Goal: Information Seeking & Learning: Learn about a topic

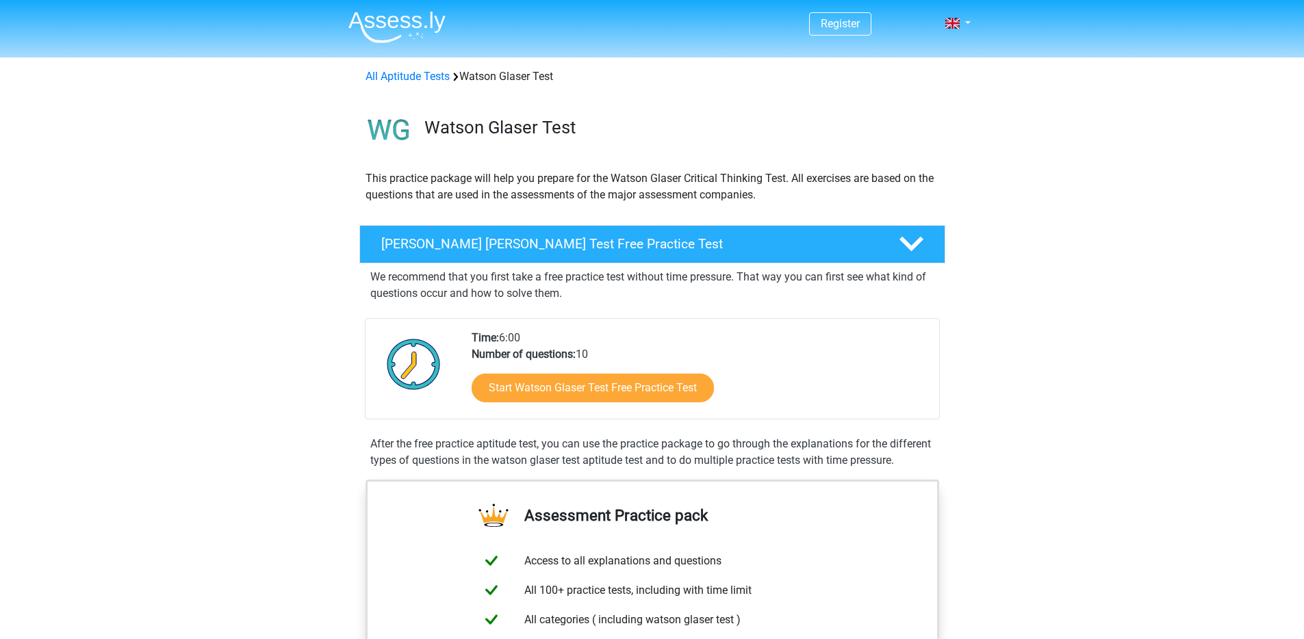
scroll to position [40, 0]
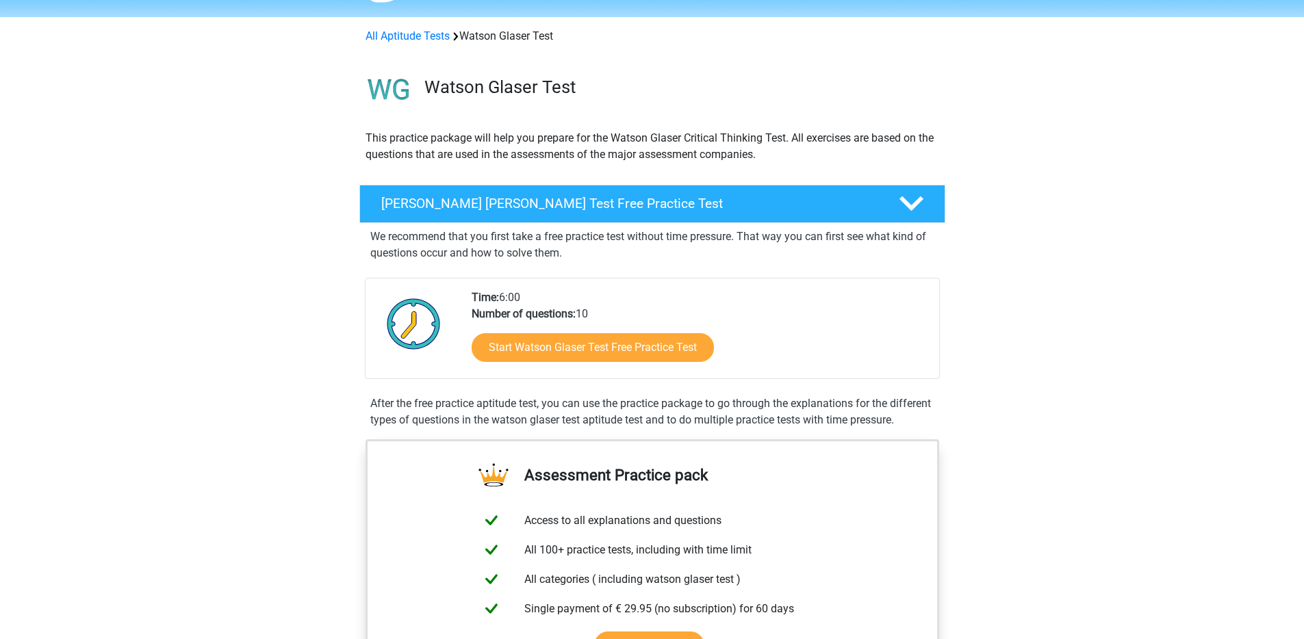
click at [628, 335] on link "Start Watson Glaser Test Free Practice Test" at bounding box center [593, 347] width 242 height 29
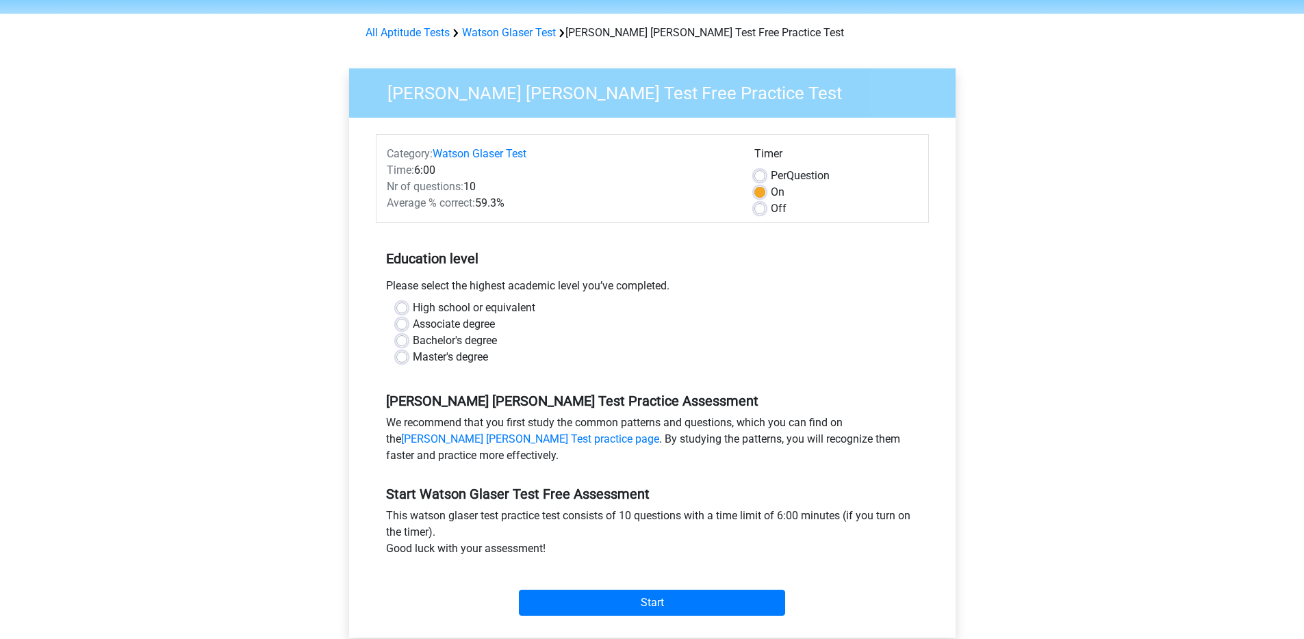
scroll to position [44, 0]
click at [413, 339] on label "Bachelor's degree" at bounding box center [455, 340] width 84 height 16
click at [405, 339] on input "Bachelor's degree" at bounding box center [401, 339] width 11 height 14
radio input "true"
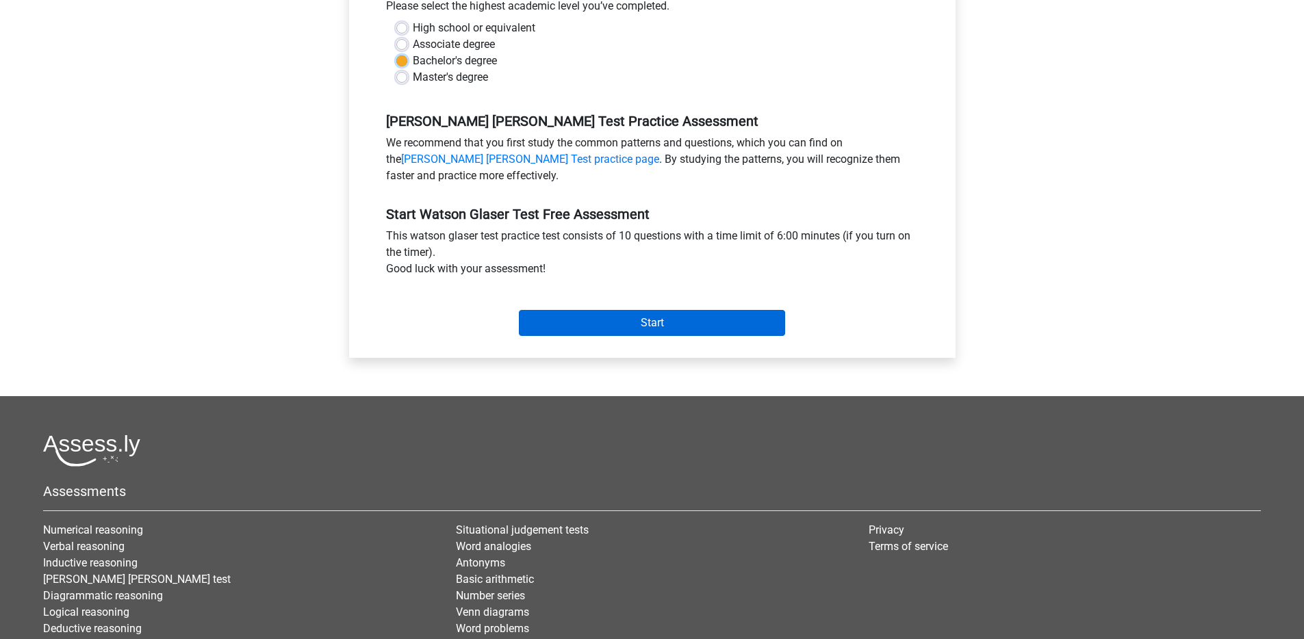
scroll to position [324, 0]
click at [569, 311] on input "Start" at bounding box center [652, 322] width 266 height 26
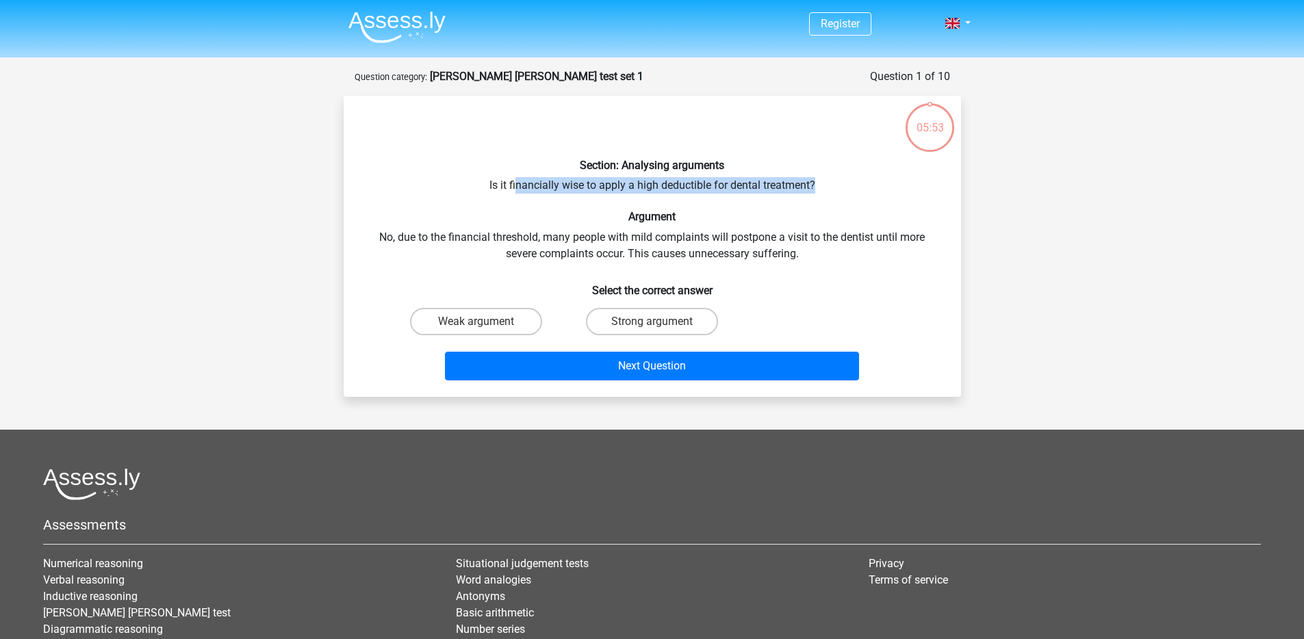
drag, startPoint x: 517, startPoint y: 183, endPoint x: 814, endPoint y: 188, distance: 297.1
click at [814, 188] on div "Section: Analysing arguments Is it financially wise to apply a high deductible …" at bounding box center [652, 246] width 606 height 279
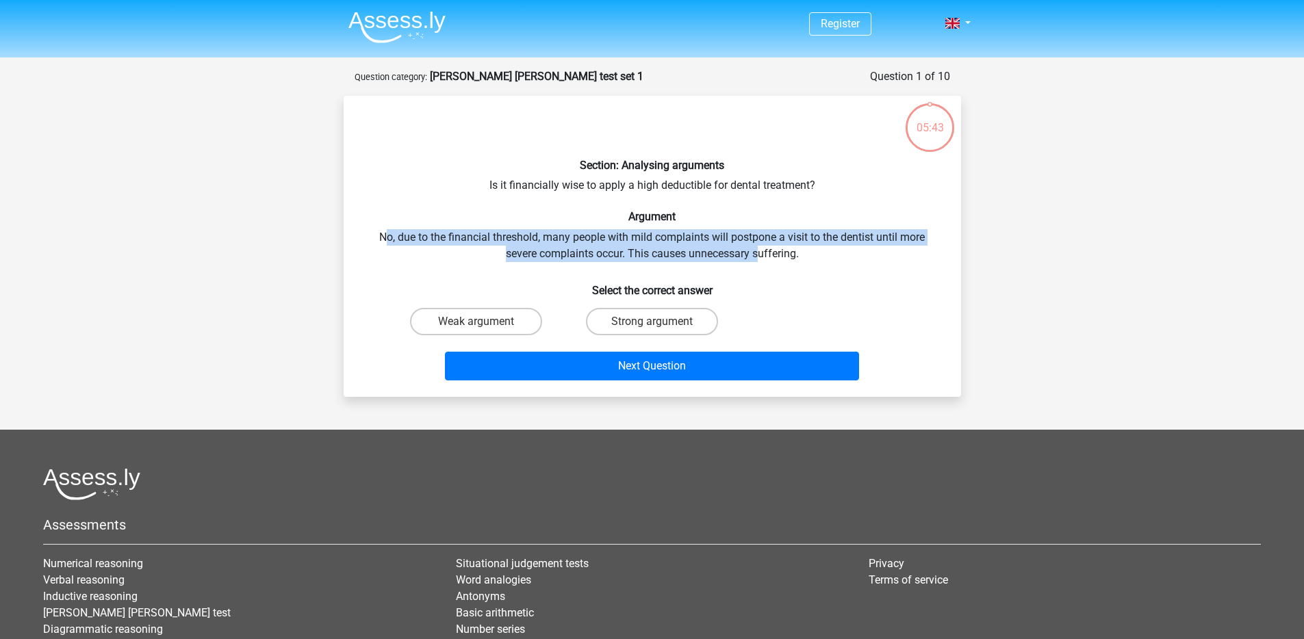
drag, startPoint x: 402, startPoint y: 233, endPoint x: 761, endPoint y: 257, distance: 359.4
click at [761, 257] on div "Section: Analysing arguments Is it financially wise to apply a high deductible …" at bounding box center [652, 246] width 606 height 279
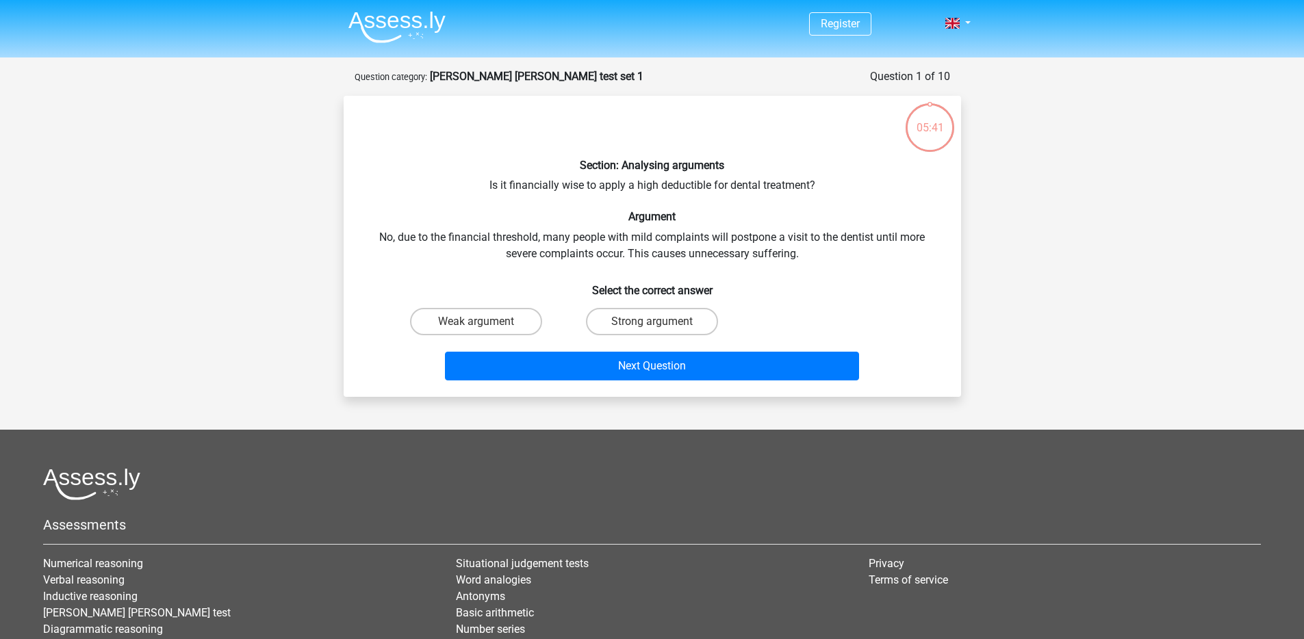
drag, startPoint x: 519, startPoint y: 183, endPoint x: 567, endPoint y: 181, distance: 48.0
click at [626, 175] on div "Section: Analysing arguments Is it financially wise to apply a high deductible …" at bounding box center [652, 246] width 606 height 279
drag, startPoint x: 552, startPoint y: 181, endPoint x: 426, endPoint y: 242, distance: 139.6
click at [426, 242] on div "Section: Analysing arguments Is it financially wise to apply a high deductible …" at bounding box center [652, 246] width 606 height 279
click at [426, 233] on div "Section: Analysing arguments Is it financially wise to apply a high deductible …" at bounding box center [652, 246] width 606 height 279
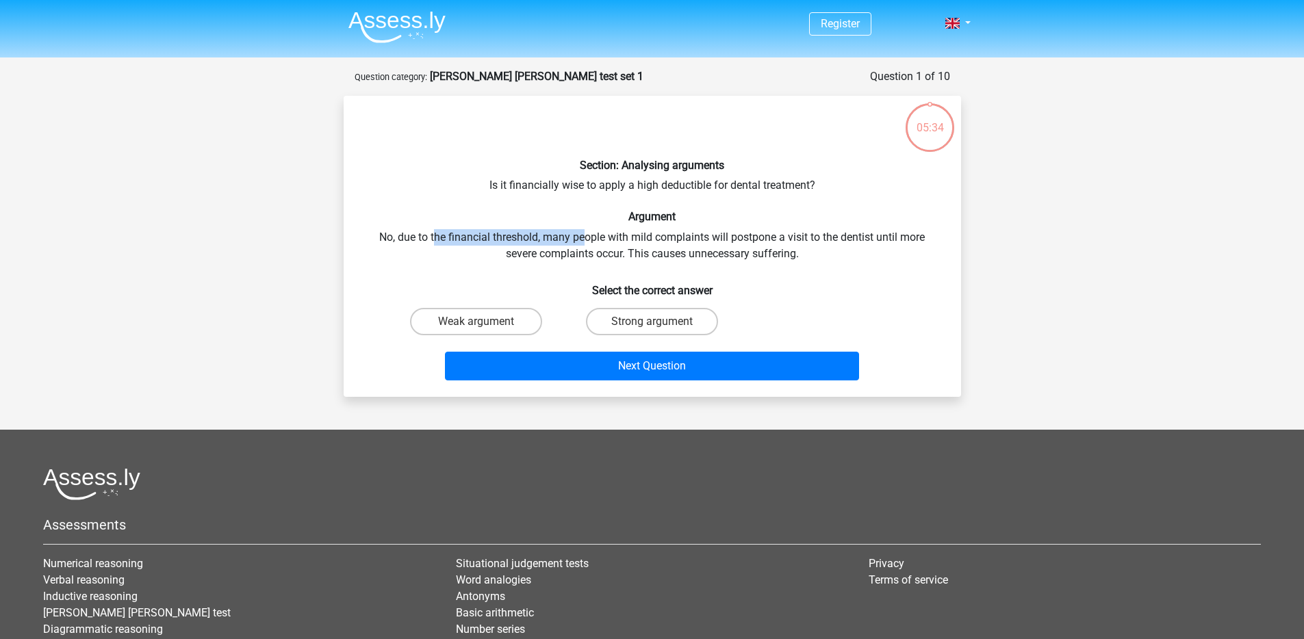
drag, startPoint x: 462, startPoint y: 235, endPoint x: 586, endPoint y: 238, distance: 123.9
click at [584, 236] on div "Section: Analysing arguments Is it financially wise to apply a high deductible …" at bounding box center [652, 246] width 606 height 279
click at [394, 237] on div "Section: Analysing arguments Is it financially wise to apply a high deductible …" at bounding box center [652, 246] width 606 height 279
drag, startPoint x: 436, startPoint y: 242, endPoint x: 535, endPoint y: 241, distance: 98.6
click at [535, 241] on div "Section: Analysing arguments Is it financially wise to apply a high deductible …" at bounding box center [652, 246] width 606 height 279
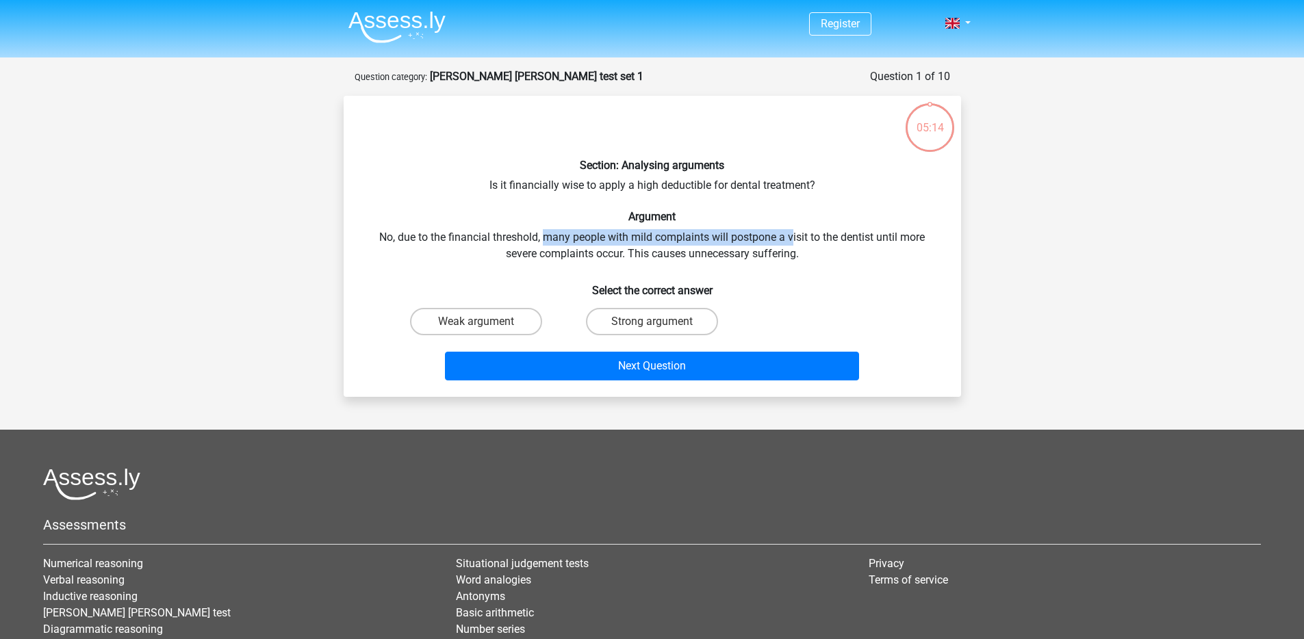
drag, startPoint x: 546, startPoint y: 240, endPoint x: 763, endPoint y: 248, distance: 217.1
click at [793, 236] on div "Section: Analysing arguments Is it financially wise to apply a high deductible …" at bounding box center [652, 246] width 606 height 279
click at [668, 323] on label "Strong argument" at bounding box center [652, 321] width 132 height 27
click at [660, 323] on input "Strong argument" at bounding box center [656, 326] width 9 height 9
radio input "true"
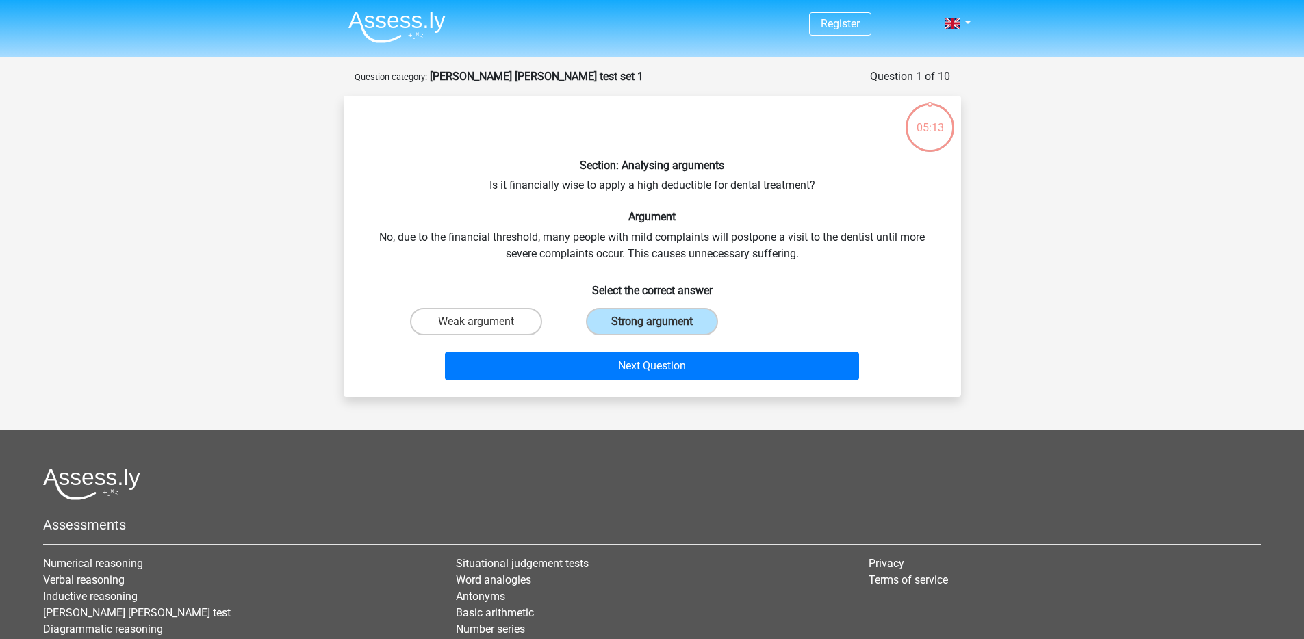
click at [654, 347] on div "Next Question" at bounding box center [652, 363] width 574 height 45
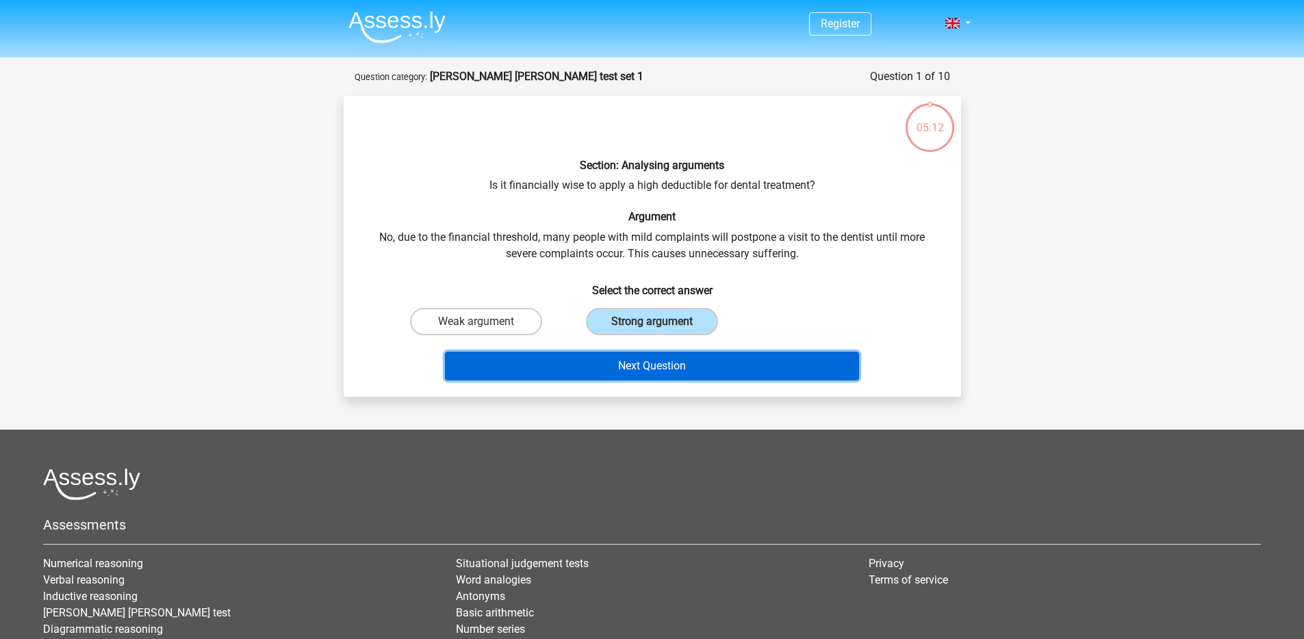
click at [656, 358] on button "Next Question" at bounding box center [652, 366] width 414 height 29
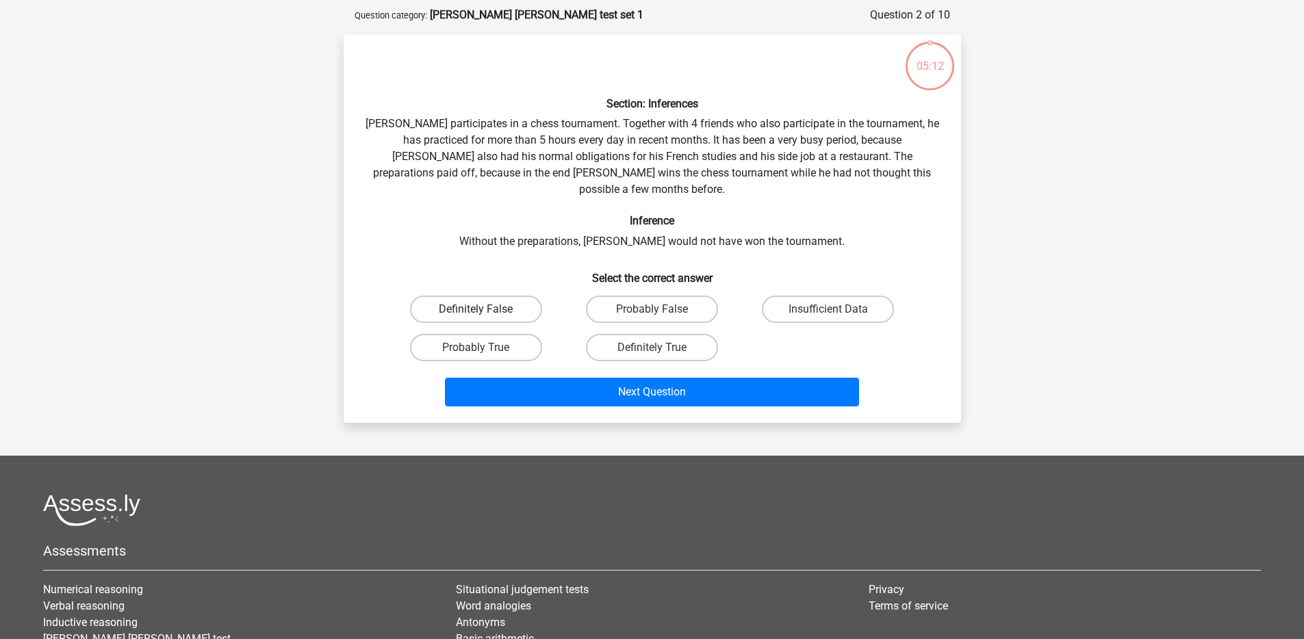
scroll to position [68, 0]
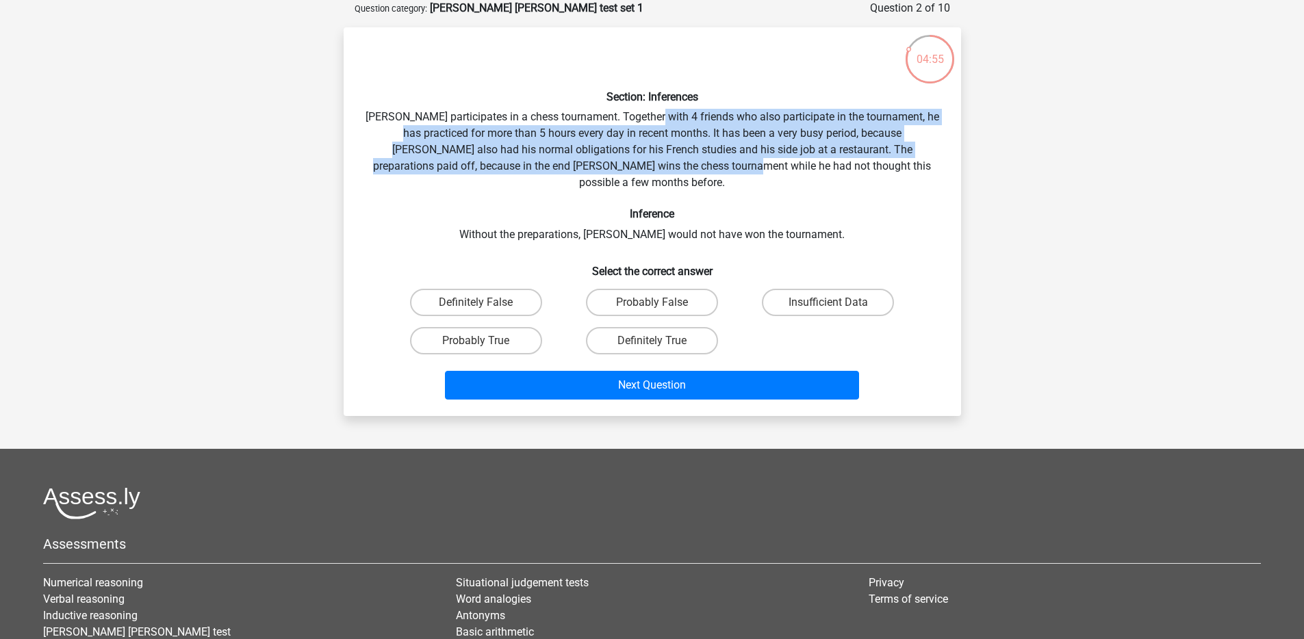
drag, startPoint x: 676, startPoint y: 118, endPoint x: 691, endPoint y: 166, distance: 50.7
click at [691, 166] on div "Section: Inferences Pablo participates in a chess tournament. Together with 4 f…" at bounding box center [652, 221] width 606 height 367
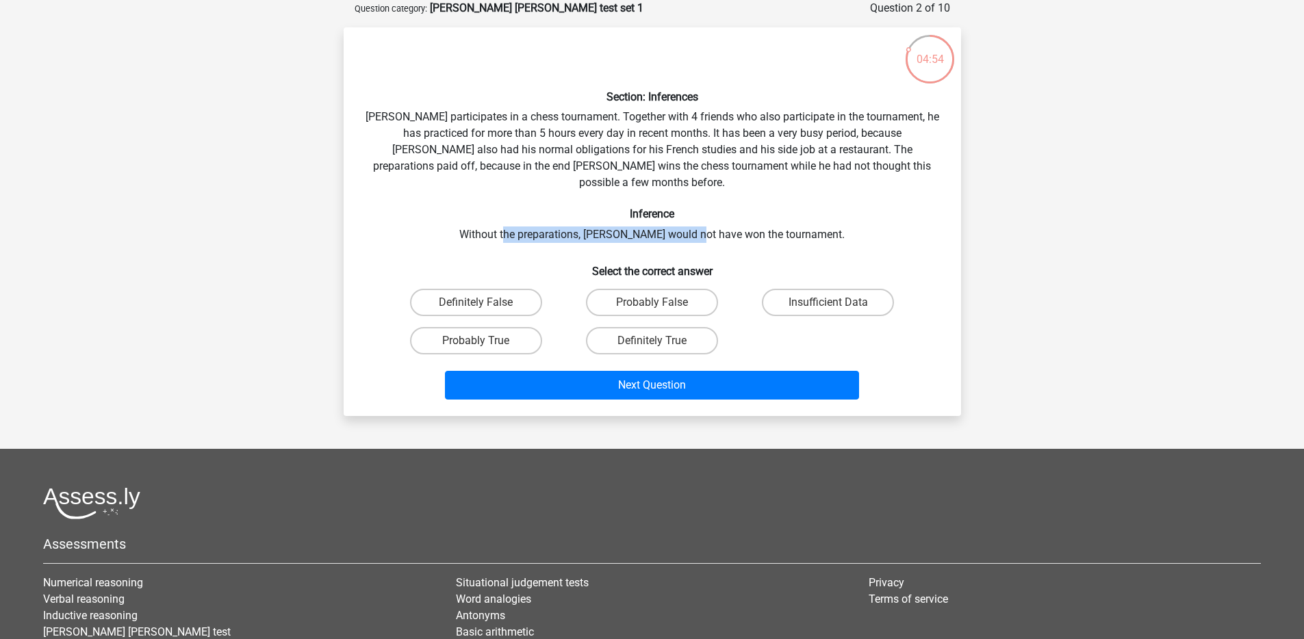
drag, startPoint x: 528, startPoint y: 218, endPoint x: 717, endPoint y: 210, distance: 189.1
click at [717, 210] on div "Section: Inferences Pablo participates in a chess tournament. Together with 4 f…" at bounding box center [652, 221] width 606 height 367
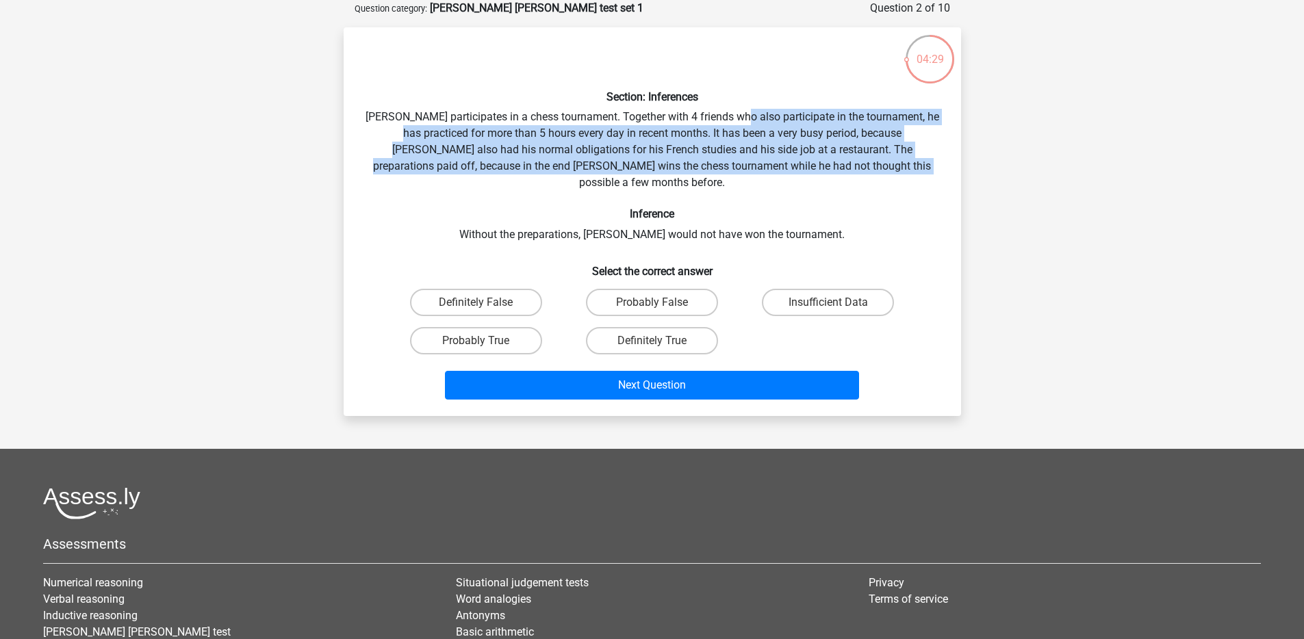
drag, startPoint x: 762, startPoint y: 115, endPoint x: 865, endPoint y: 173, distance: 118.0
click at [865, 173] on div "Section: Inferences Pablo participates in a chess tournament. Together with 4 f…" at bounding box center [652, 221] width 606 height 367
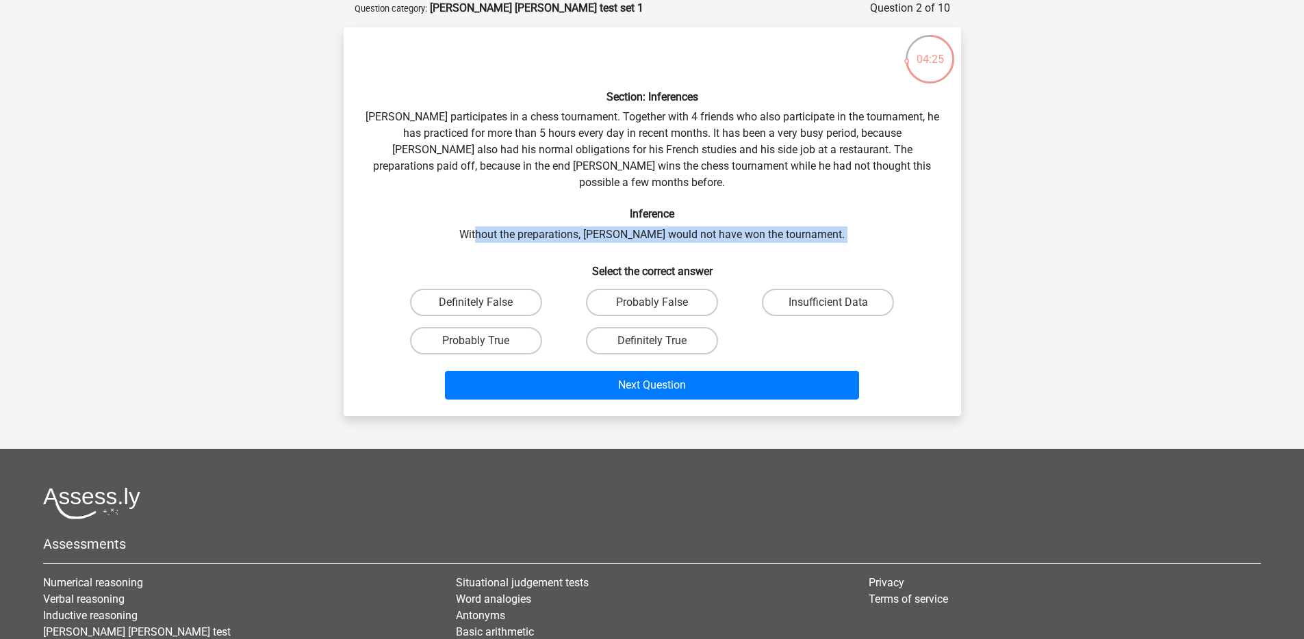
drag, startPoint x: 503, startPoint y: 218, endPoint x: 747, endPoint y: 229, distance: 244.6
click at [747, 229] on div "Section: Inferences Pablo participates in a chess tournament. Together with 4 f…" at bounding box center [652, 221] width 606 height 367
click at [821, 289] on label "Insufficient Data" at bounding box center [828, 302] width 132 height 27
click at [828, 303] on input "Insufficient Data" at bounding box center [832, 307] width 9 height 9
radio input "true"
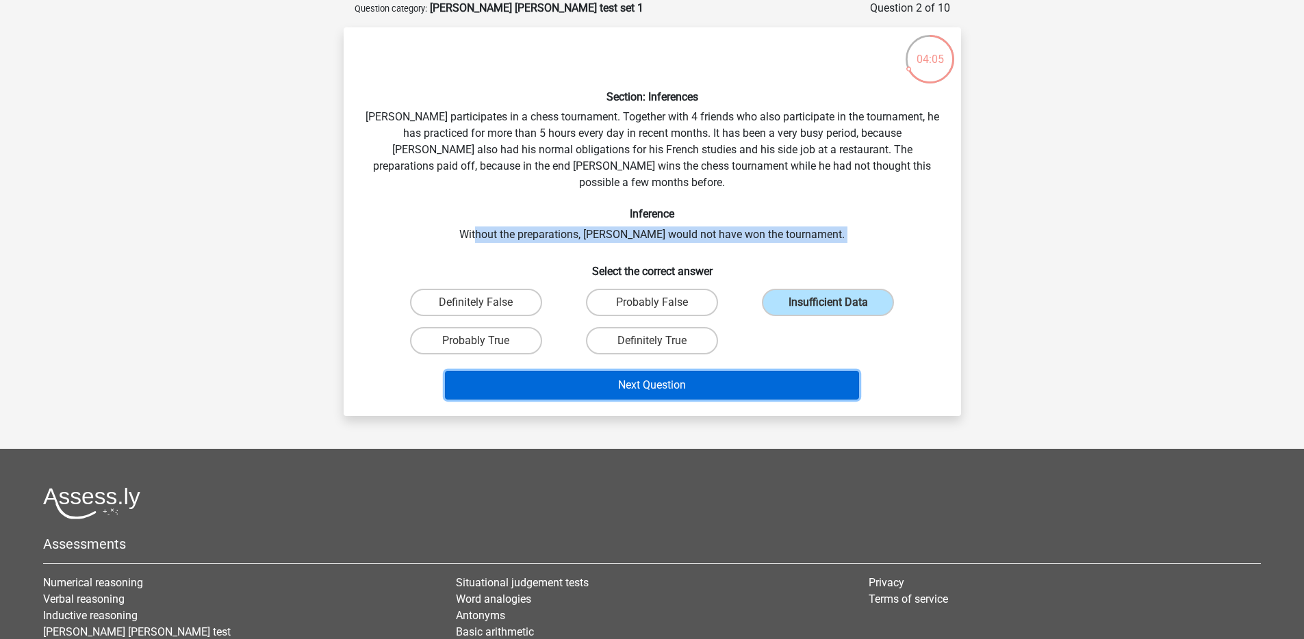
click at [569, 371] on button "Next Question" at bounding box center [652, 385] width 414 height 29
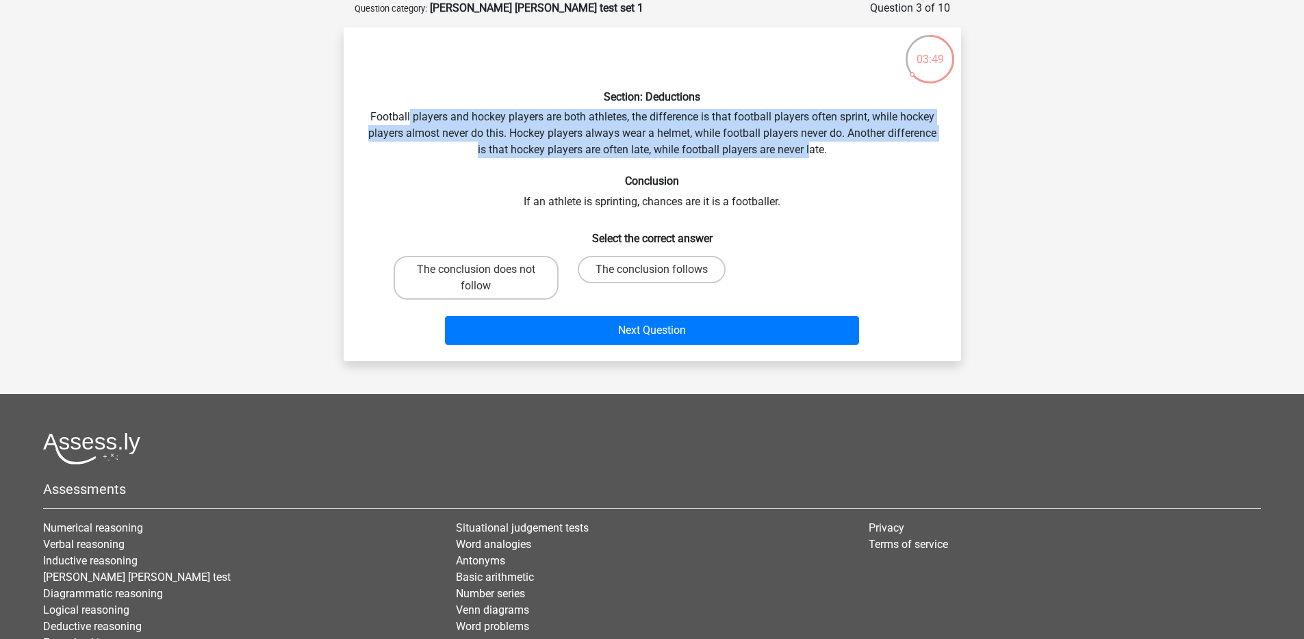
drag, startPoint x: 409, startPoint y: 125, endPoint x: 663, endPoint y: 178, distance: 259.5
click at [810, 153] on div "Section: Deductions Football players and hockey players are both athletes, the …" at bounding box center [652, 194] width 606 height 312
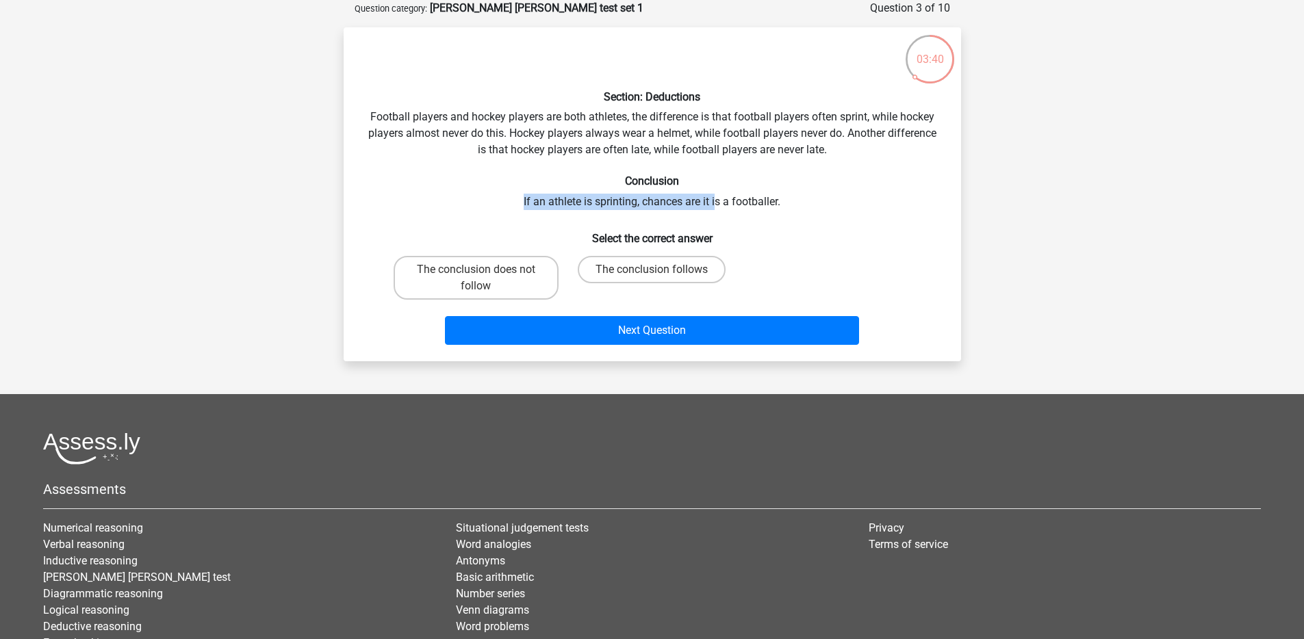
drag, startPoint x: 517, startPoint y: 201, endPoint x: 717, endPoint y: 203, distance: 199.2
click at [717, 203] on div "Section: Deductions Football players and hockey players are both athletes, the …" at bounding box center [652, 194] width 606 height 312
click at [649, 268] on label "The conclusion follows" at bounding box center [652, 269] width 148 height 27
click at [652, 270] on input "The conclusion follows" at bounding box center [656, 274] width 9 height 9
radio input "true"
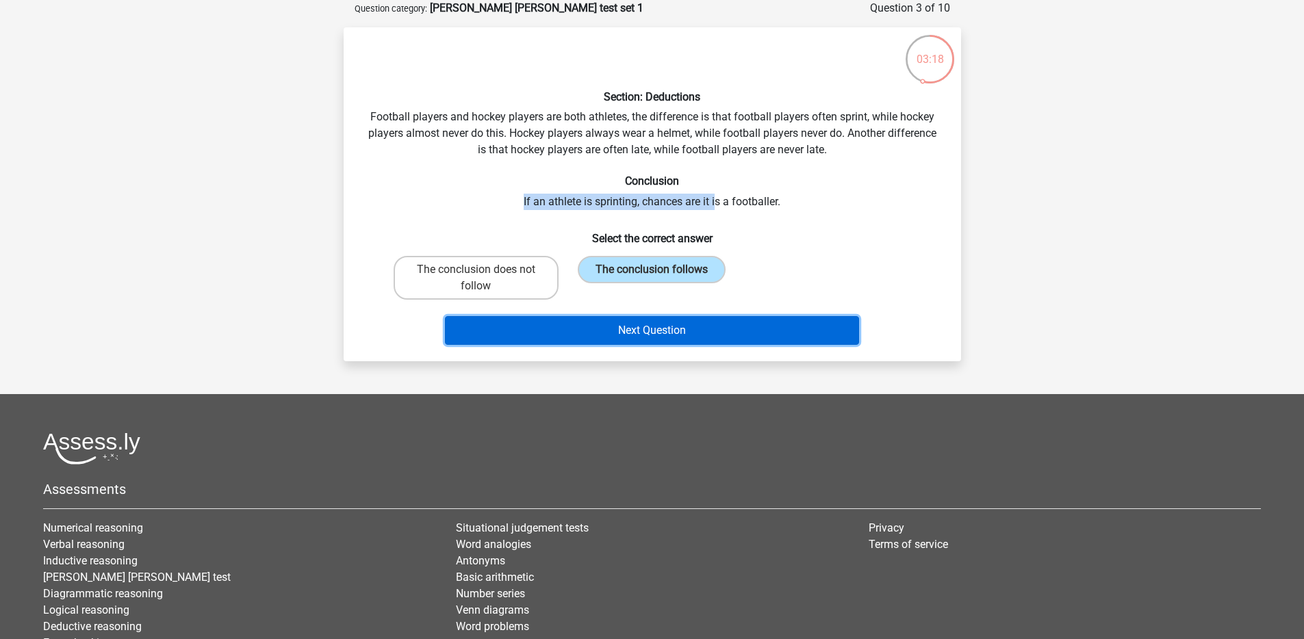
click at [656, 331] on button "Next Question" at bounding box center [652, 330] width 414 height 29
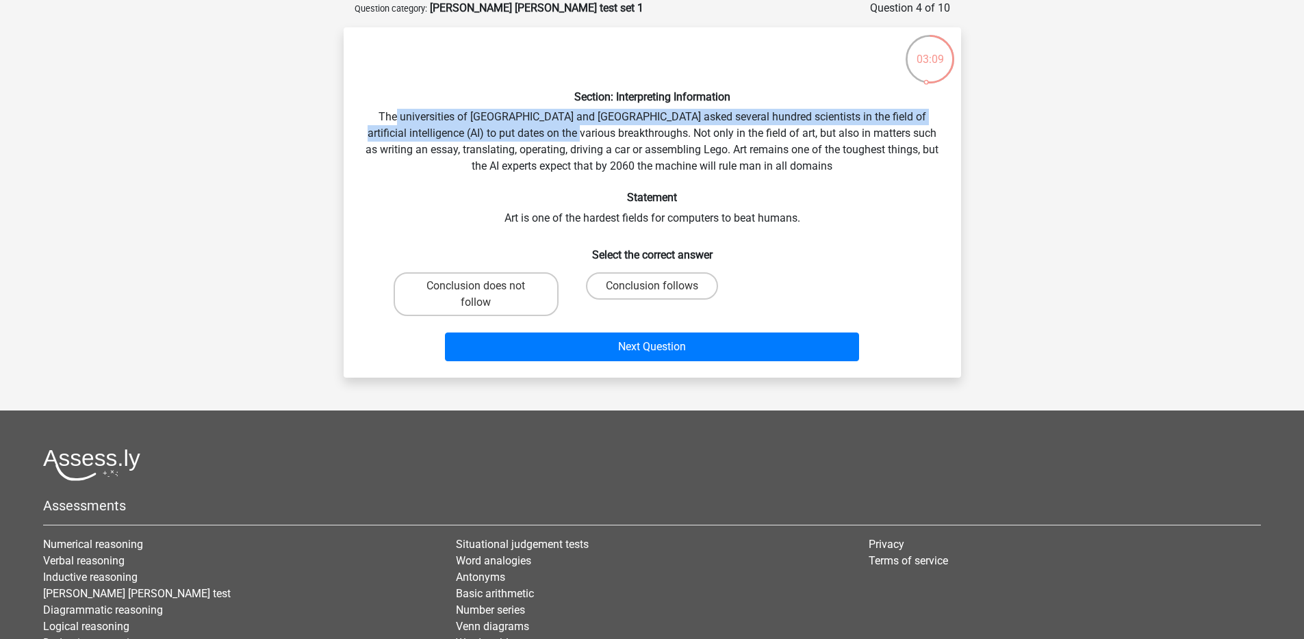
drag, startPoint x: 395, startPoint y: 123, endPoint x: 576, endPoint y: 140, distance: 181.6
click at [574, 141] on div "Section: Interpreting Information The universities of Oxford and Yale asked sev…" at bounding box center [652, 202] width 606 height 329
click at [660, 287] on div "Conclusion follows" at bounding box center [651, 294] width 165 height 44
click at [645, 279] on label "Conclusion follows" at bounding box center [652, 285] width 132 height 27
click at [652, 286] on input "Conclusion follows" at bounding box center [656, 290] width 9 height 9
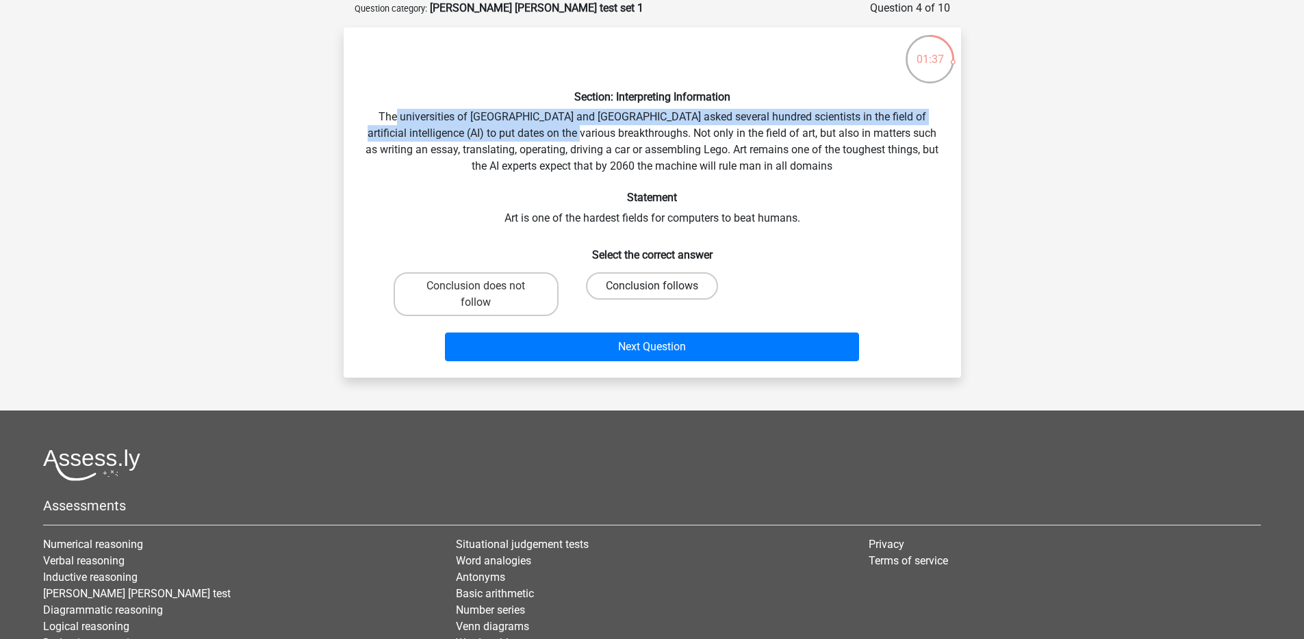
radio input "true"
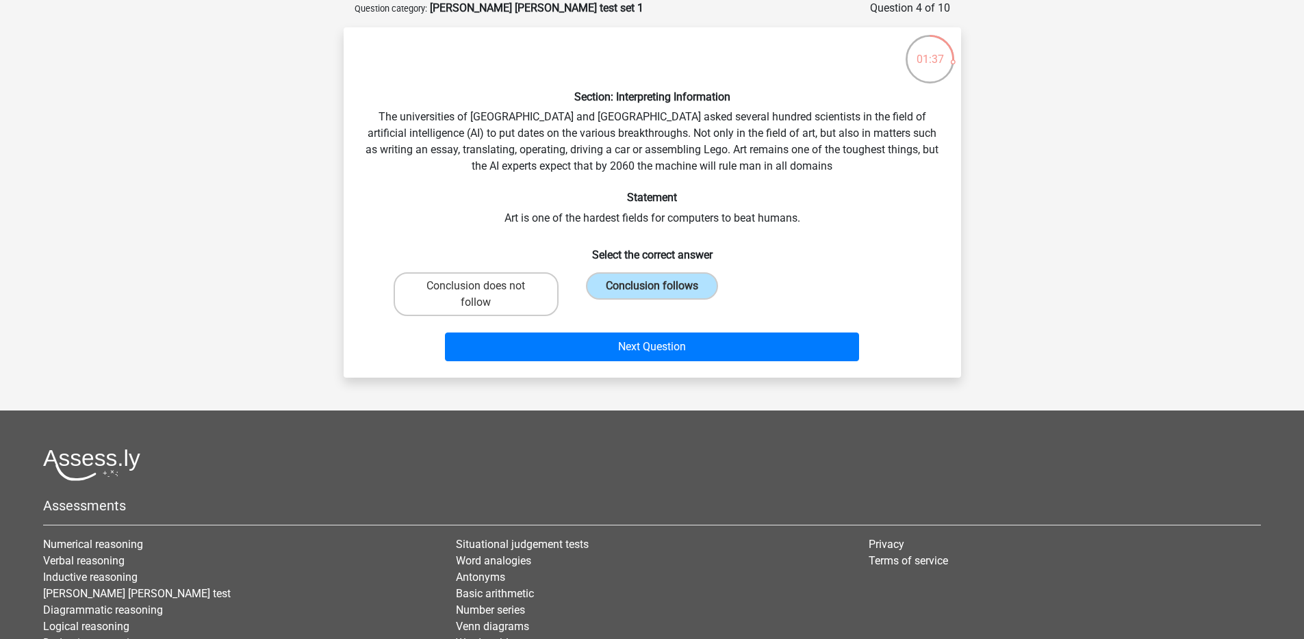
click at [641, 371] on div "Section: Interpreting Information The universities of Oxford and Yale asked sev…" at bounding box center [652, 202] width 617 height 350
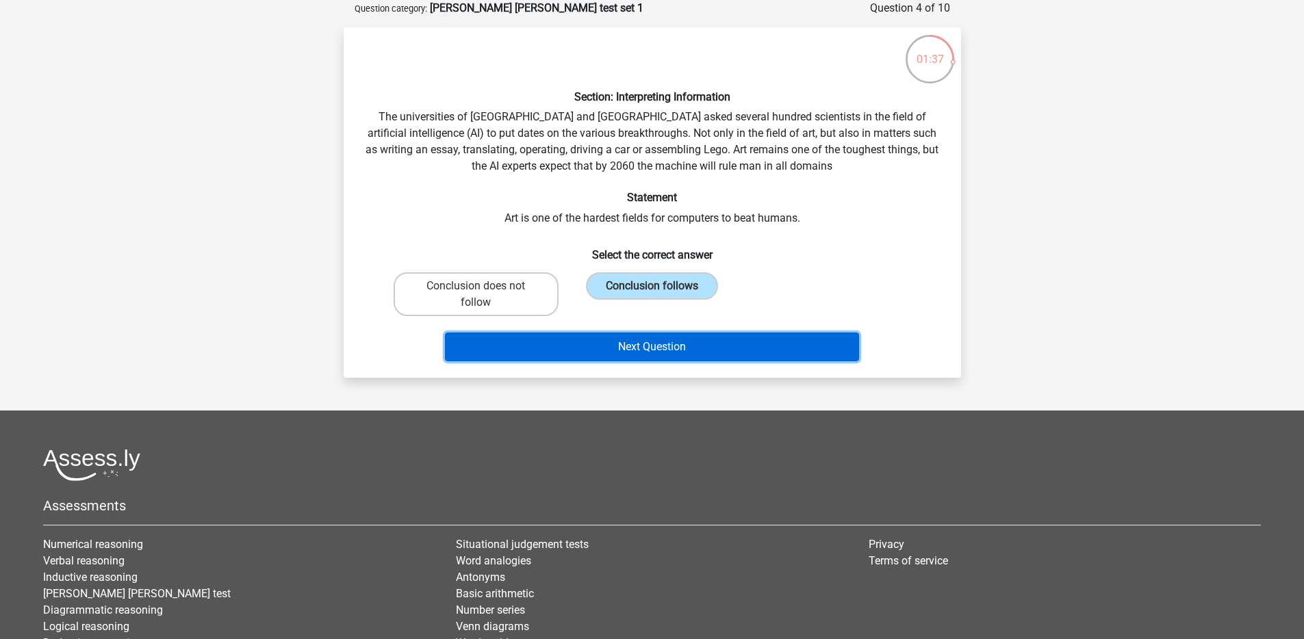
click at [649, 356] on button "Next Question" at bounding box center [652, 347] width 414 height 29
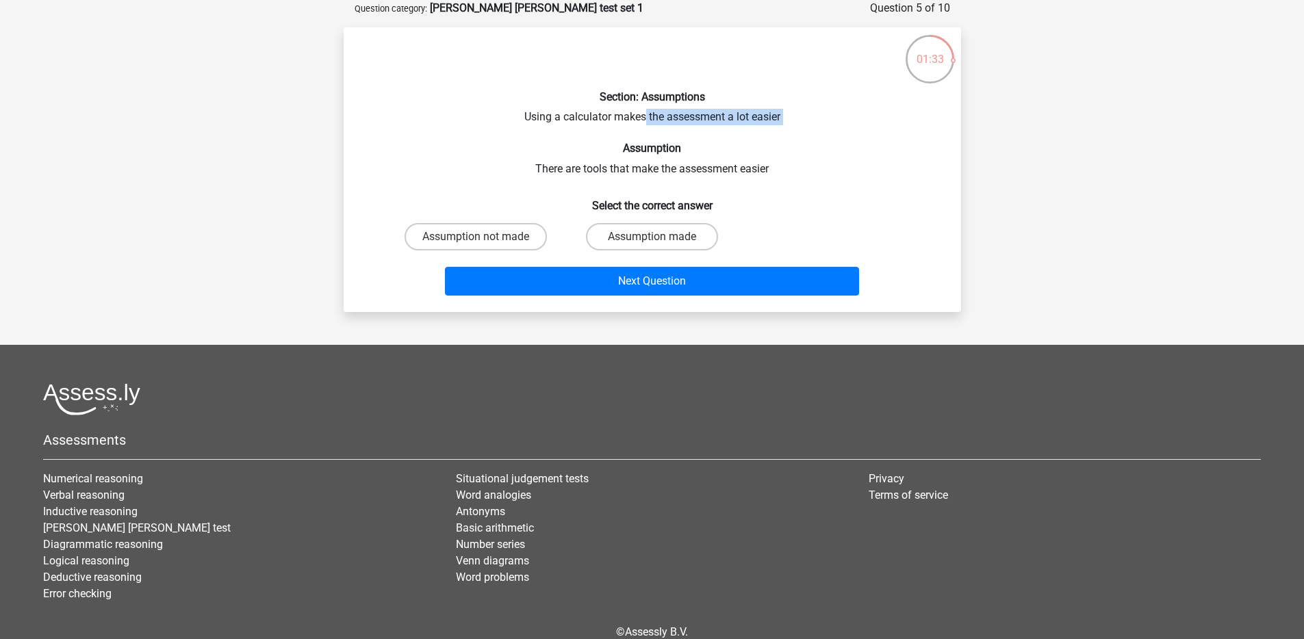
drag, startPoint x: 522, startPoint y: 127, endPoint x: 646, endPoint y: 118, distance: 124.9
click at [646, 118] on div "Section: Assumptions Using a calculator makes the assessment a lot easier Assum…" at bounding box center [652, 169] width 606 height 263
drag, startPoint x: 566, startPoint y: 116, endPoint x: 782, endPoint y: 113, distance: 216.3
click at [782, 113] on div "Section: Assumptions Using a calculator makes the assessment a lot easier Assum…" at bounding box center [652, 169] width 606 height 263
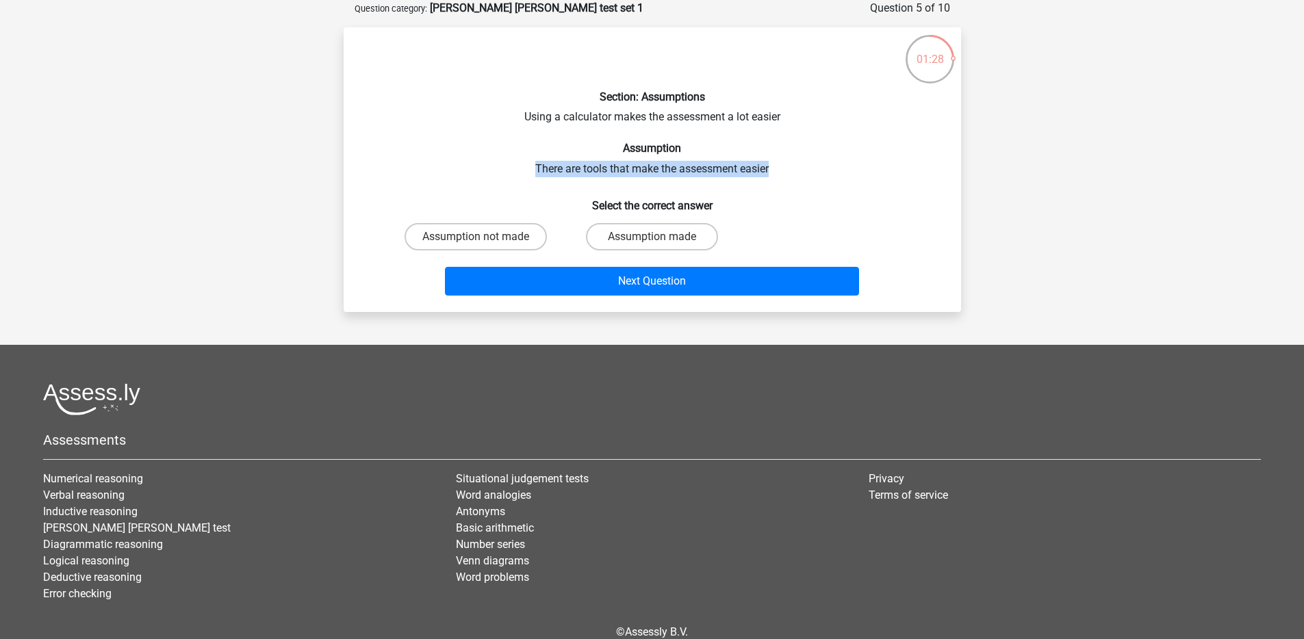
drag, startPoint x: 521, startPoint y: 177, endPoint x: 772, endPoint y: 175, distance: 251.2
click at [772, 175] on div "Section: Assumptions Using a calculator makes the assessment a lot easier Assum…" at bounding box center [652, 169] width 606 height 263
click at [768, 179] on div "Section: Assumptions Using a calculator makes the assessment a lot easier Assum…" at bounding box center [652, 169] width 606 height 263
click at [667, 240] on label "Assumption made" at bounding box center [652, 236] width 132 height 27
click at [660, 240] on input "Assumption made" at bounding box center [656, 241] width 9 height 9
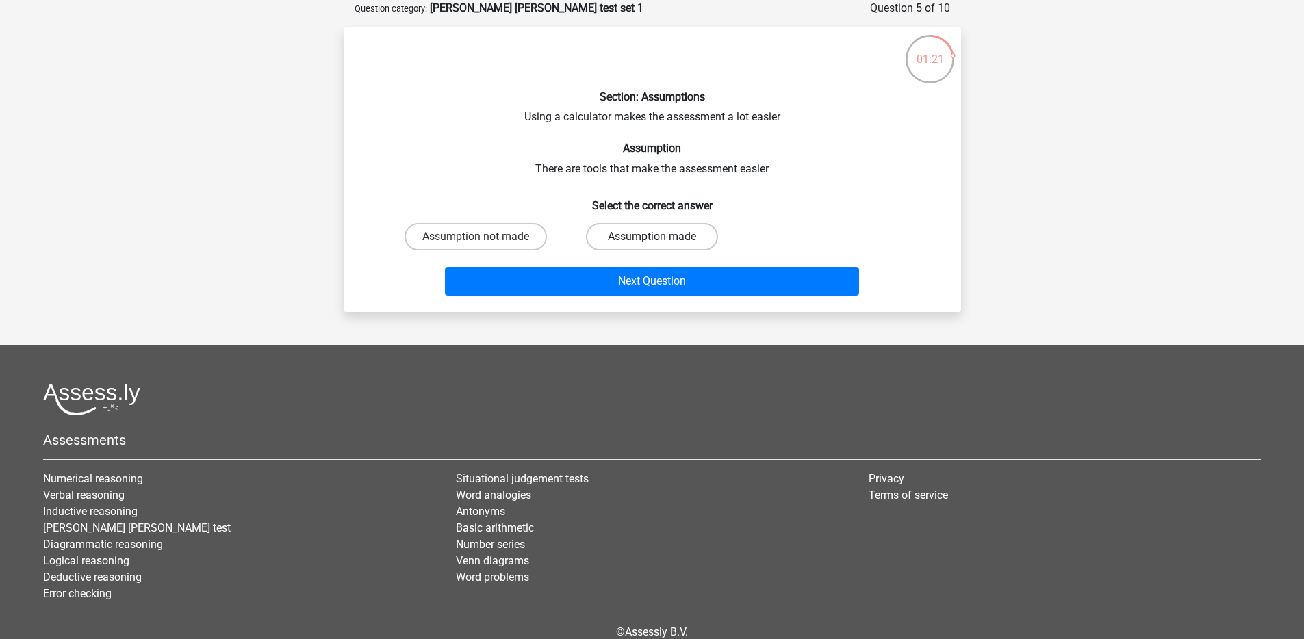
radio input "true"
click at [491, 216] on div "Section: Assumptions Using a calculator makes the assessment a lot easier Assum…" at bounding box center [652, 169] width 606 height 263
click at [489, 229] on label "Assumption not made" at bounding box center [476, 236] width 142 height 27
click at [485, 237] on input "Assumption not made" at bounding box center [480, 241] width 9 height 9
radio input "true"
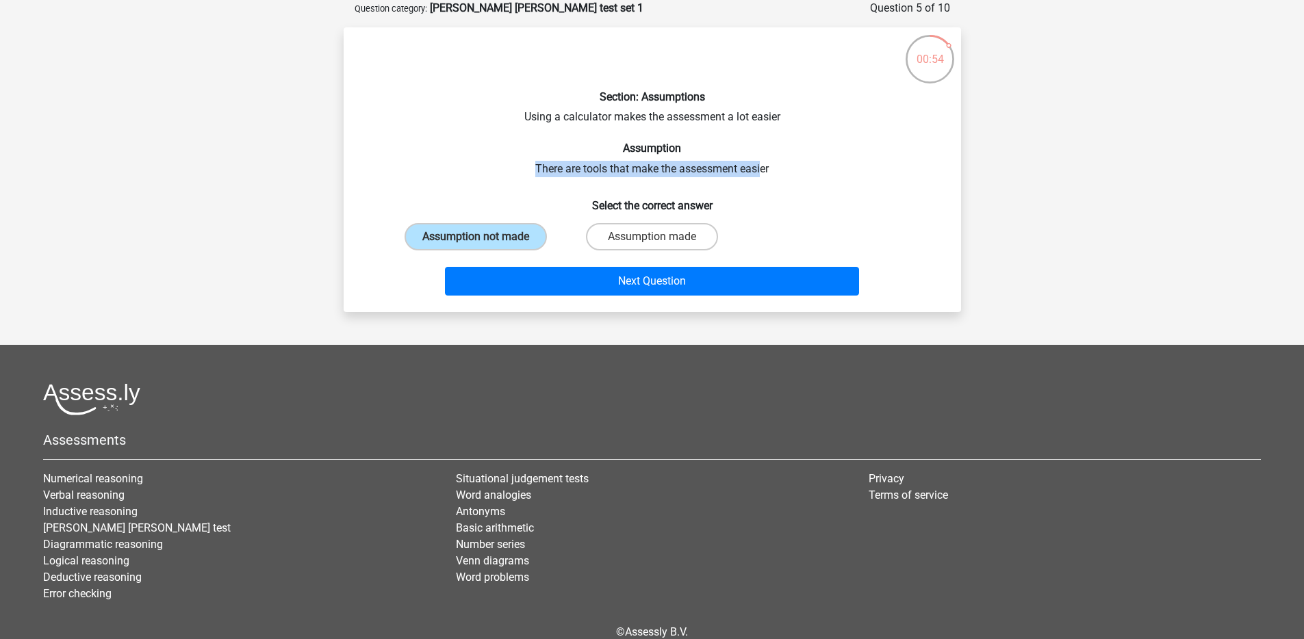
drag, startPoint x: 530, startPoint y: 164, endPoint x: 760, endPoint y: 165, distance: 229.3
click at [760, 165] on div "Section: Assumptions Using a calculator makes the assessment a lot easier Assum…" at bounding box center [652, 169] width 606 height 263
click at [760, 168] on div "Section: Assumptions Using a calculator makes the assessment a lot easier Assum…" at bounding box center [652, 169] width 606 height 263
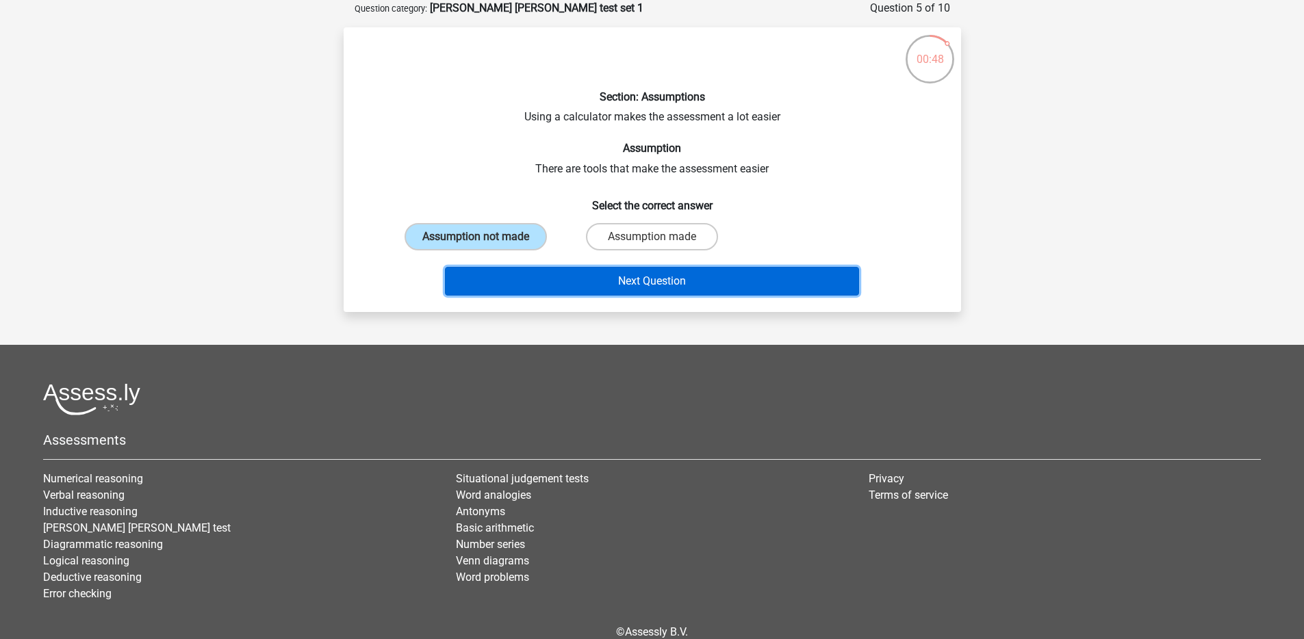
click at [567, 279] on button "Next Question" at bounding box center [652, 281] width 414 height 29
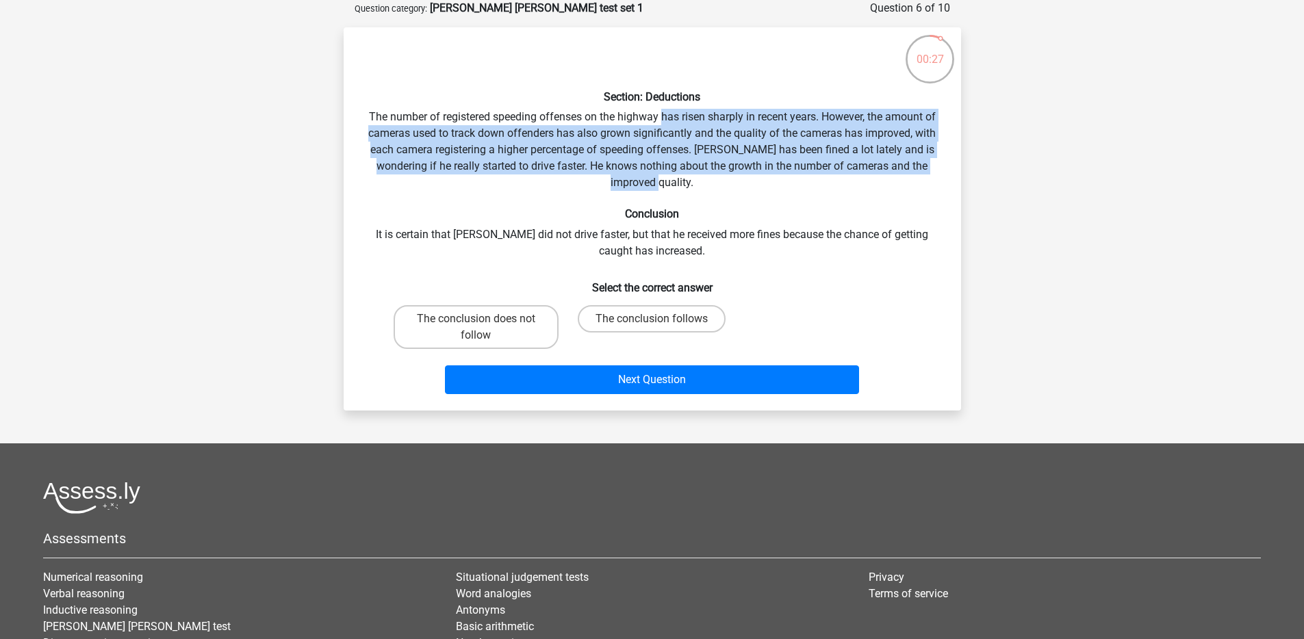
drag, startPoint x: 661, startPoint y: 118, endPoint x: 493, endPoint y: 211, distance: 191.8
click at [893, 175] on div "Section: Deductions The number of registered speeding offenses on the highway h…" at bounding box center [652, 218] width 606 height 361
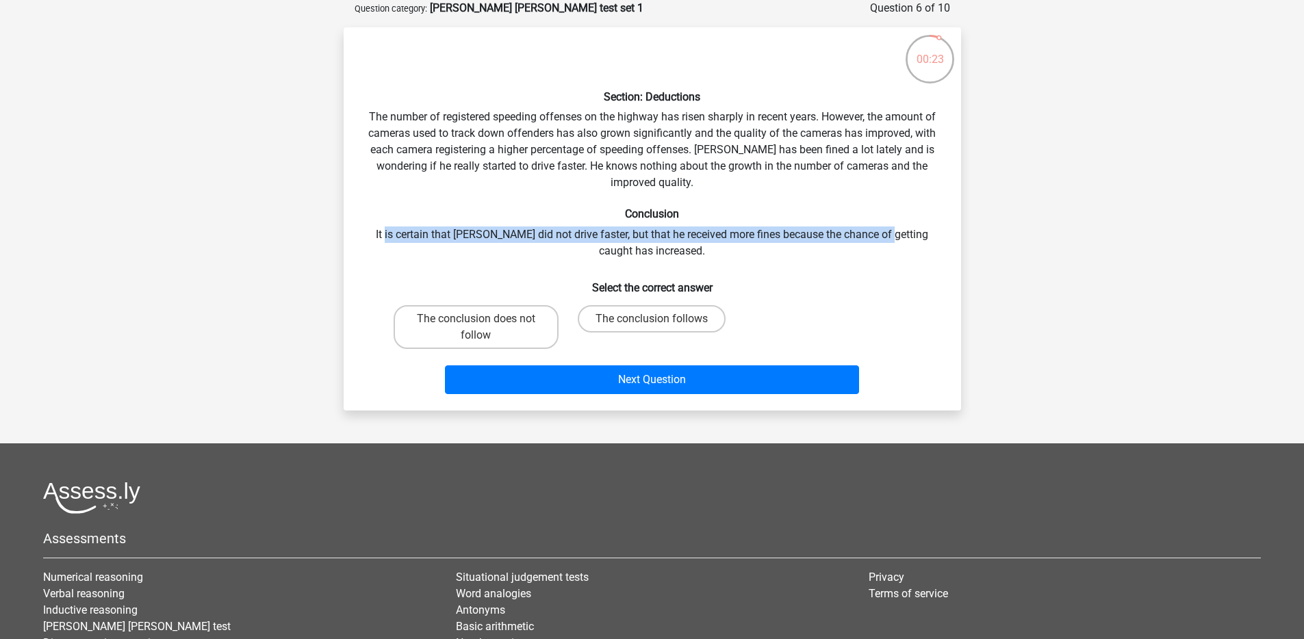
drag, startPoint x: 383, startPoint y: 235, endPoint x: 876, endPoint y: 241, distance: 493.5
click at [876, 241] on div "Section: Deductions The number of registered speeding offenses on the highway h…" at bounding box center [652, 218] width 606 height 361
click at [682, 318] on label "The conclusion follows" at bounding box center [652, 318] width 148 height 27
click at [660, 319] on input "The conclusion follows" at bounding box center [656, 323] width 9 height 9
radio input "true"
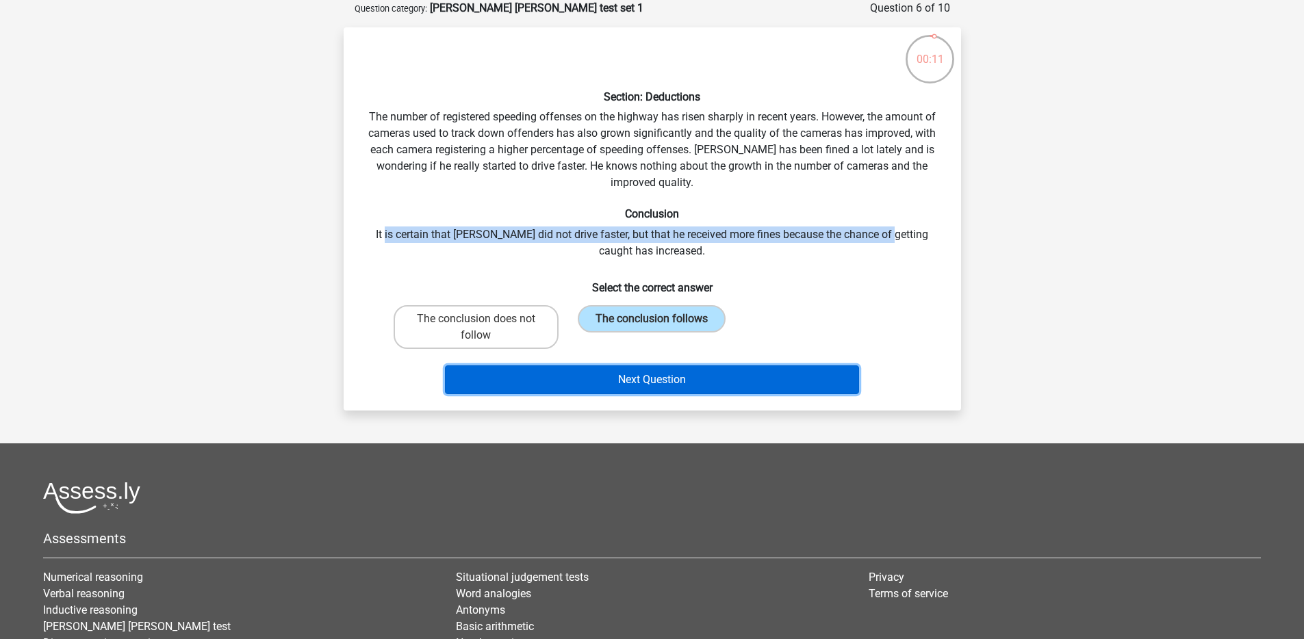
click at [671, 389] on button "Next Question" at bounding box center [652, 379] width 414 height 29
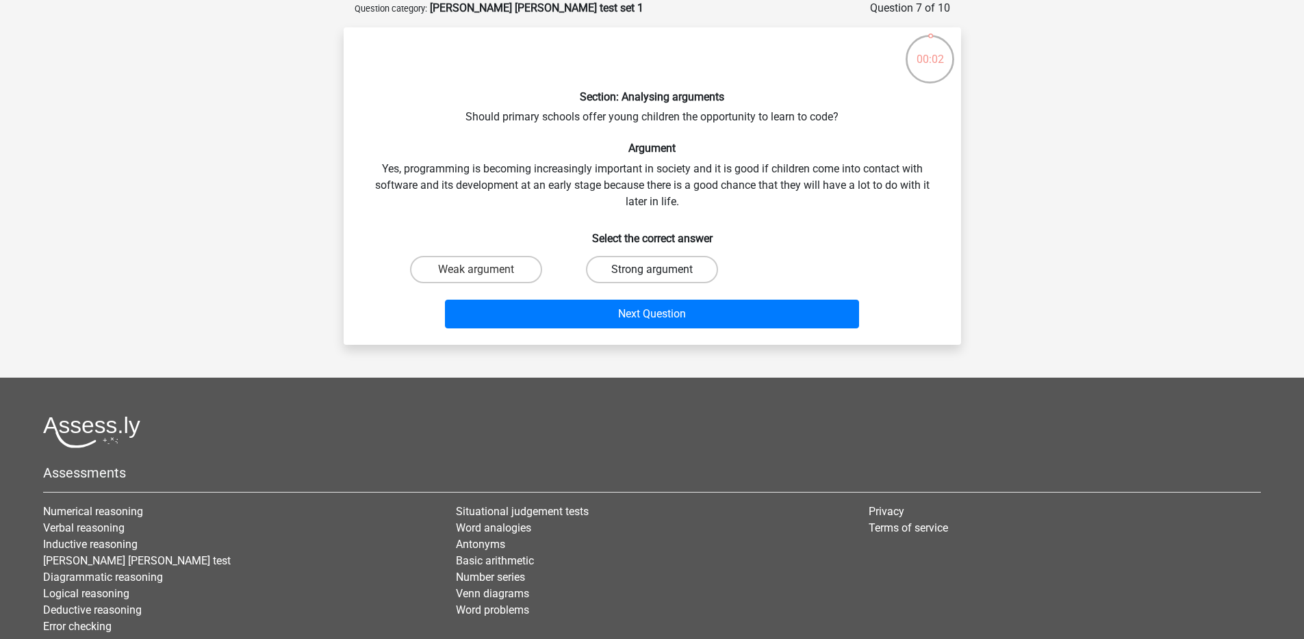
click at [650, 270] on label "Strong argument" at bounding box center [652, 269] width 132 height 27
click at [652, 270] on input "Strong argument" at bounding box center [656, 274] width 9 height 9
radio input "true"
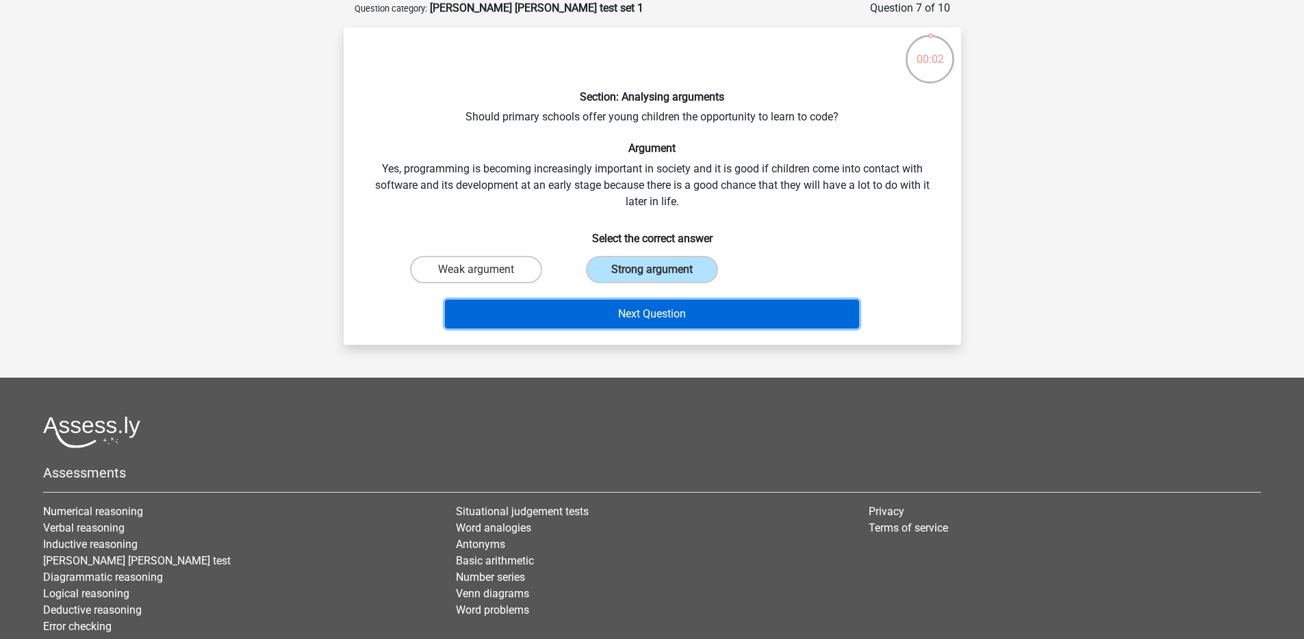
click at [653, 328] on button "Next Question" at bounding box center [652, 314] width 414 height 29
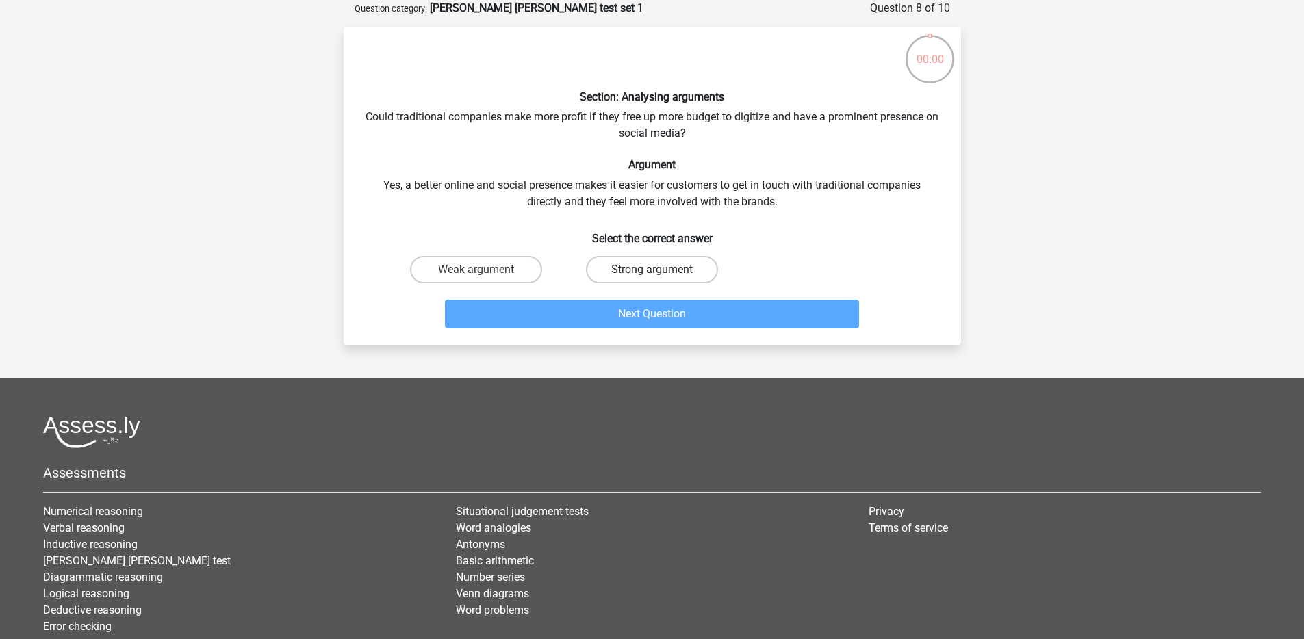
click at [634, 273] on label "Strong argument" at bounding box center [652, 269] width 132 height 27
click at [652, 273] on input "Strong argument" at bounding box center [656, 274] width 9 height 9
radio input "true"
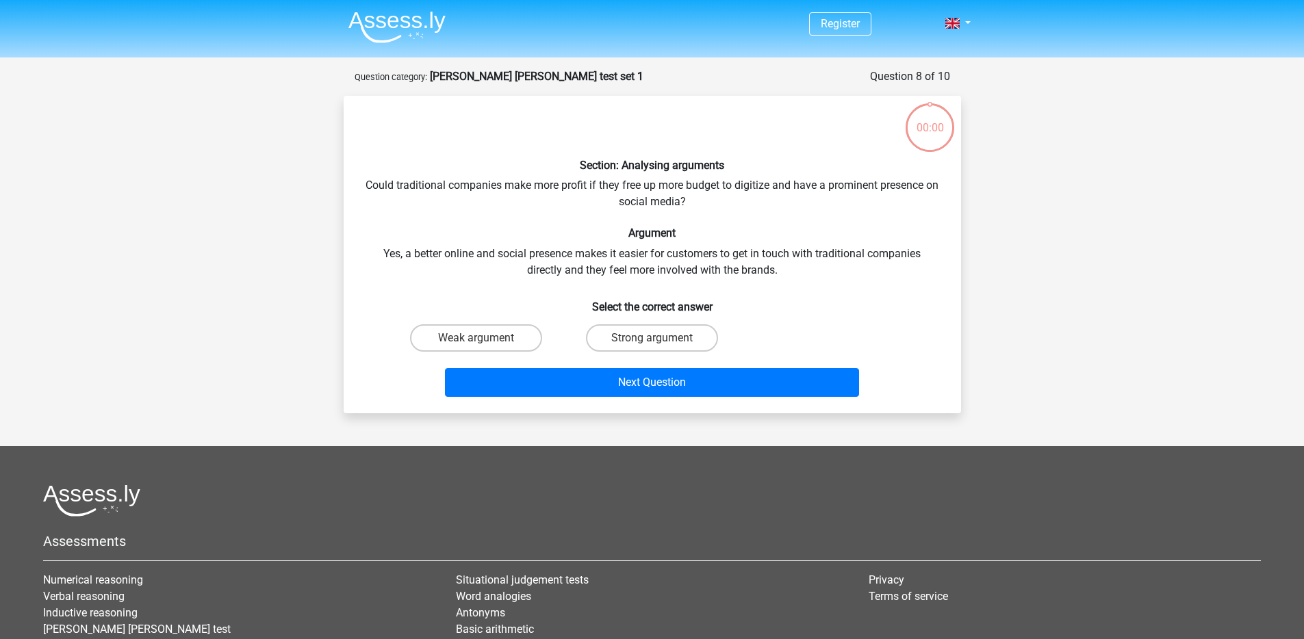
scroll to position [68, 0]
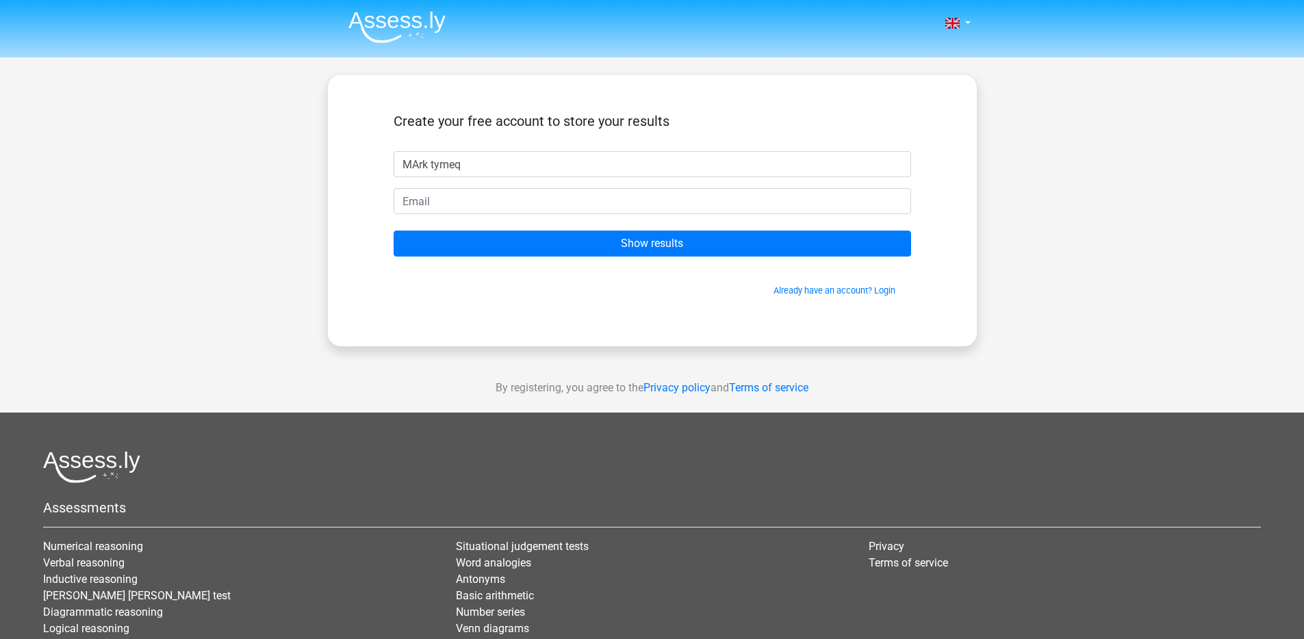
type input "MArk tymeq"
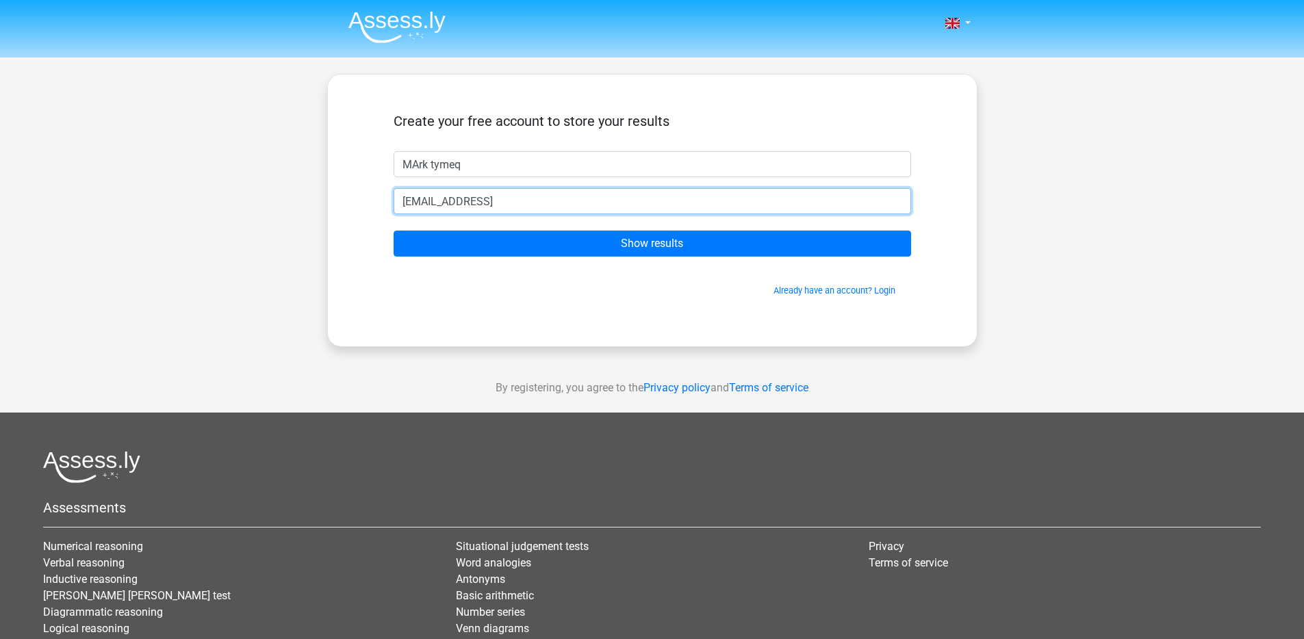
type input "[EMAIL_ADDRESS]"
click at [394, 231] on input "Show results" at bounding box center [652, 244] width 517 height 26
click at [582, 203] on input "[EMAIL_ADDRESS]" at bounding box center [652, 201] width 517 height 26
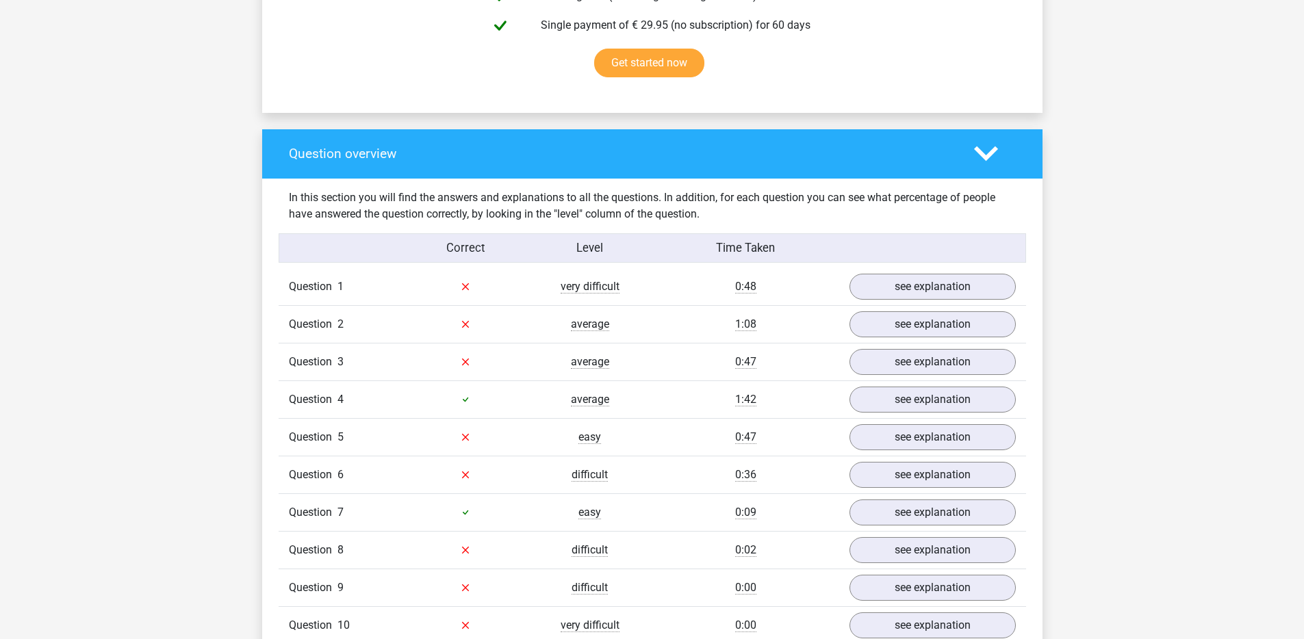
scroll to position [1038, 0]
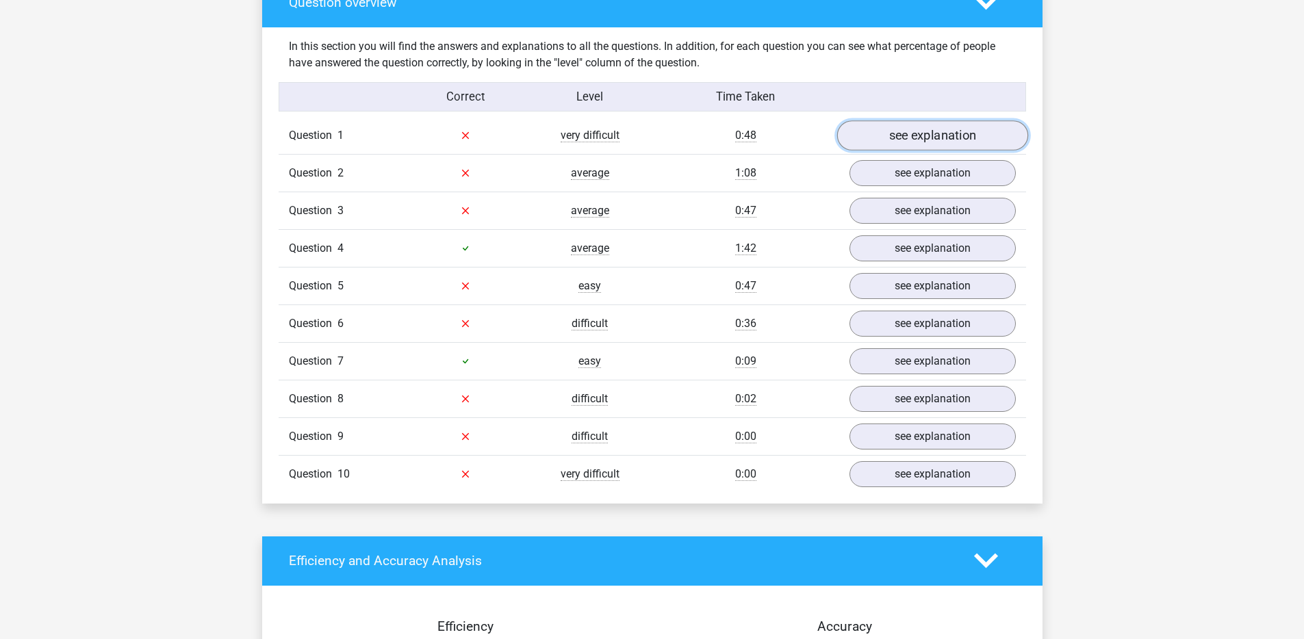
click at [918, 136] on link "see explanation" at bounding box center [931, 135] width 191 height 30
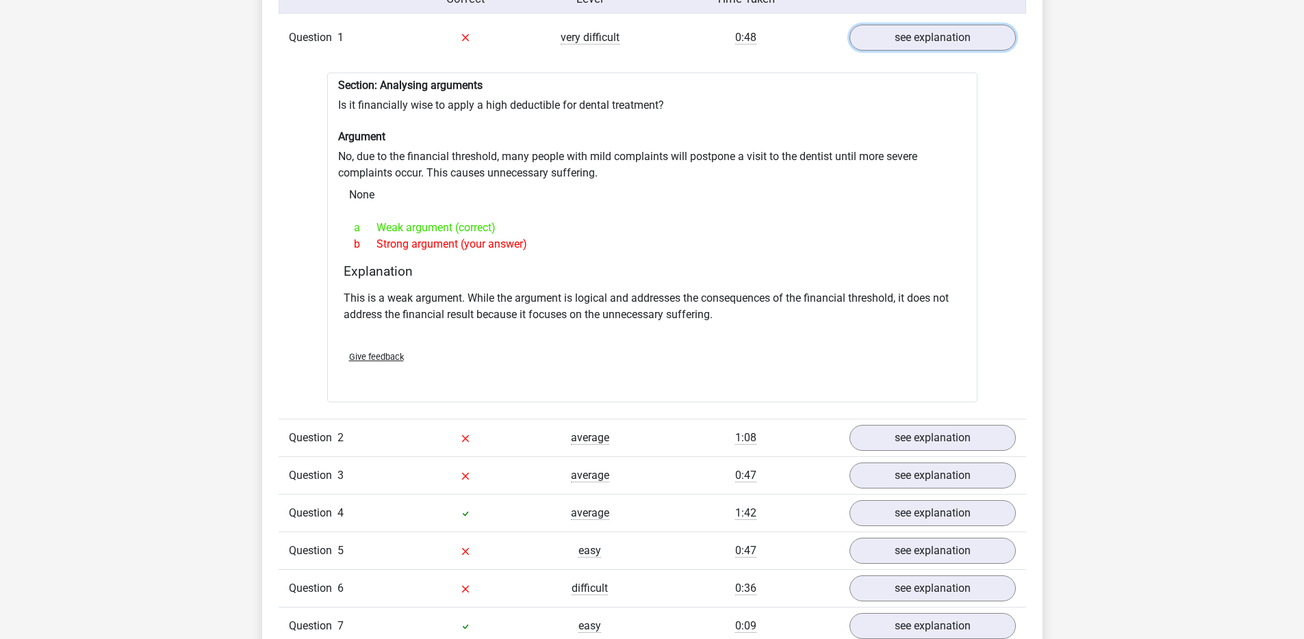
scroll to position [1138, 0]
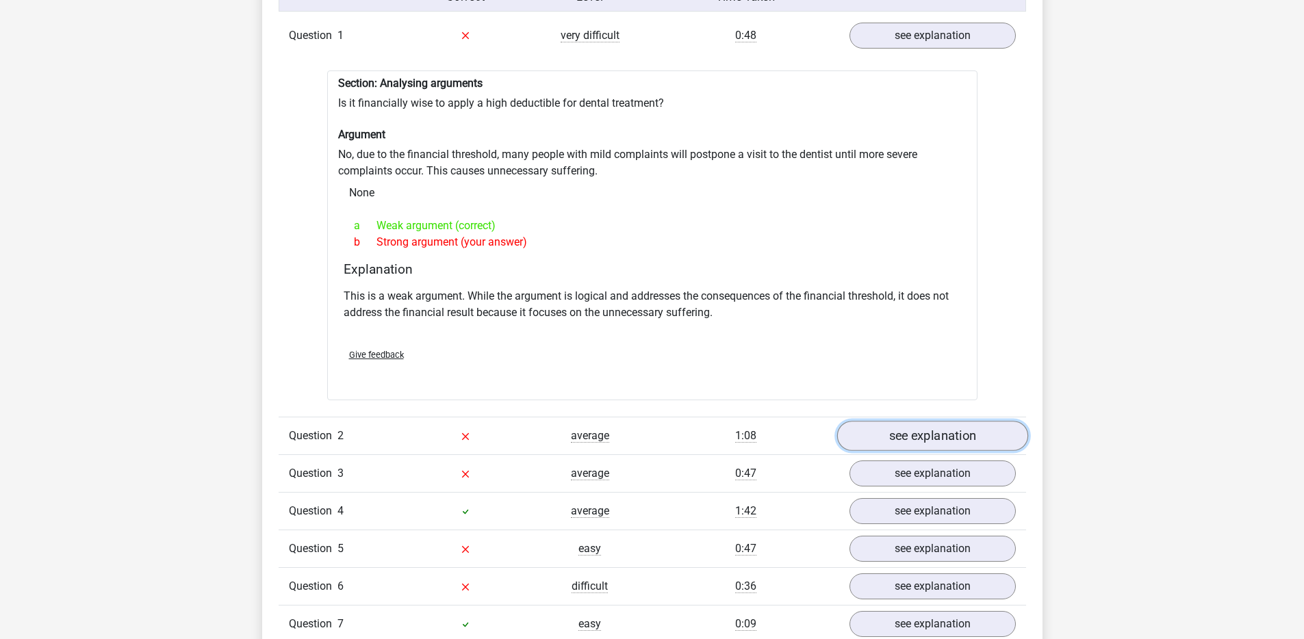
click at [960, 430] on link "see explanation" at bounding box center [931, 436] width 191 height 30
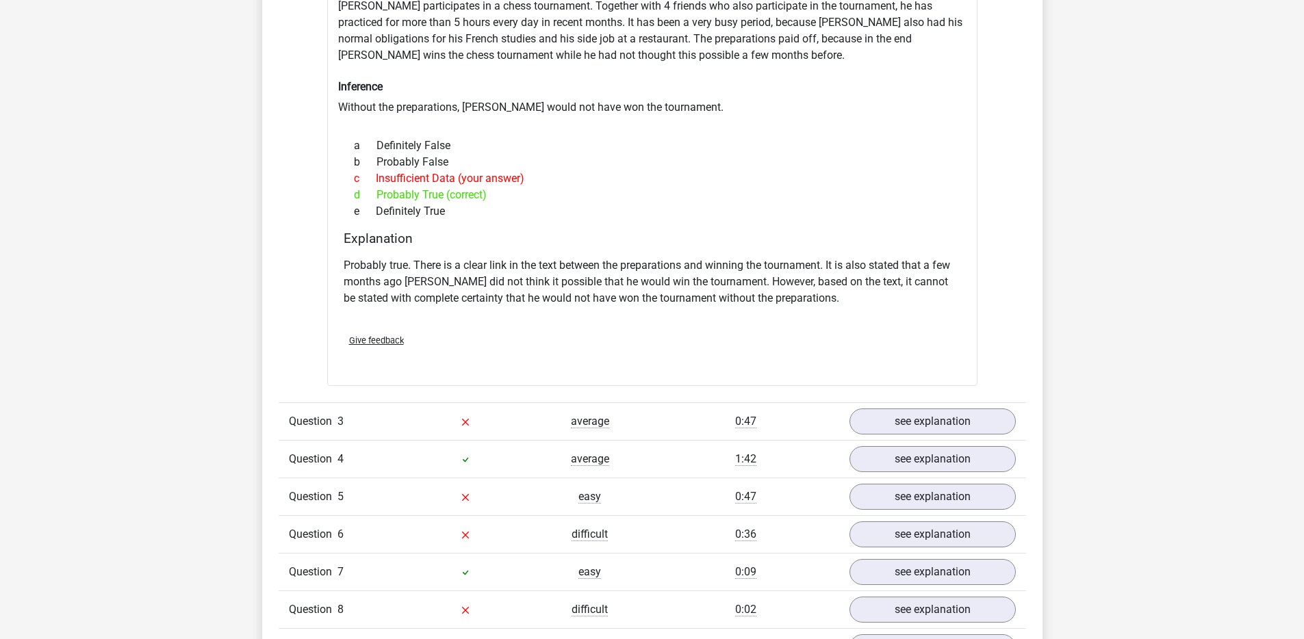
scroll to position [1743, 0]
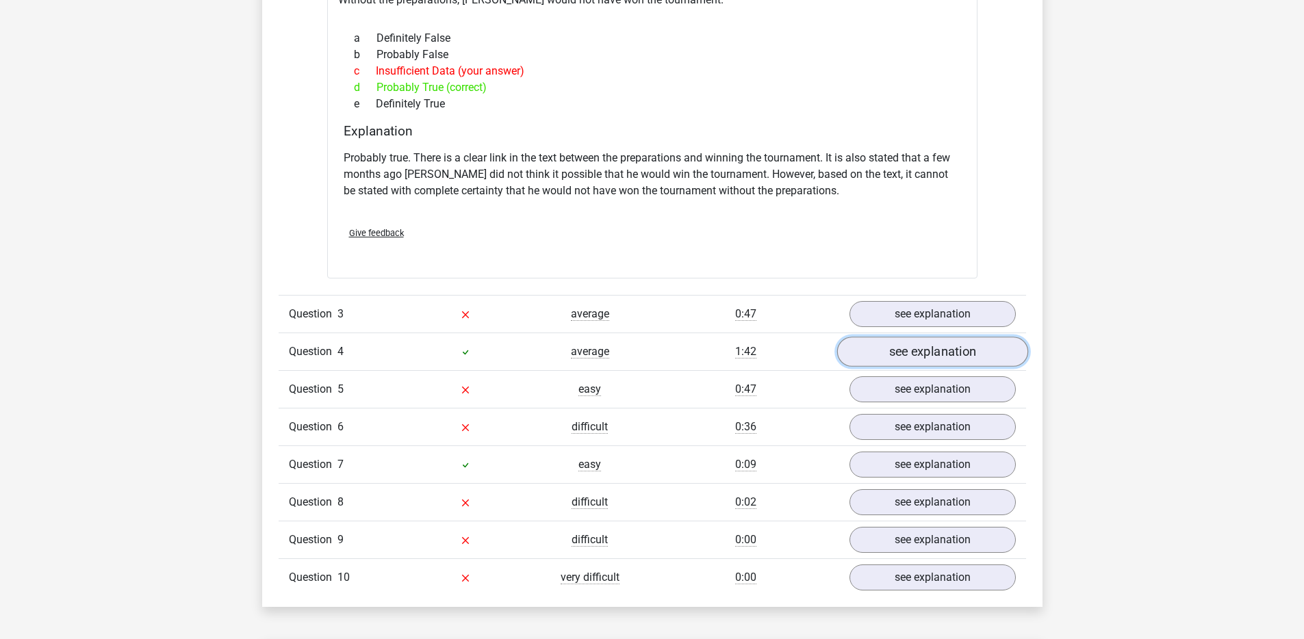
click at [901, 350] on link "see explanation" at bounding box center [931, 352] width 191 height 30
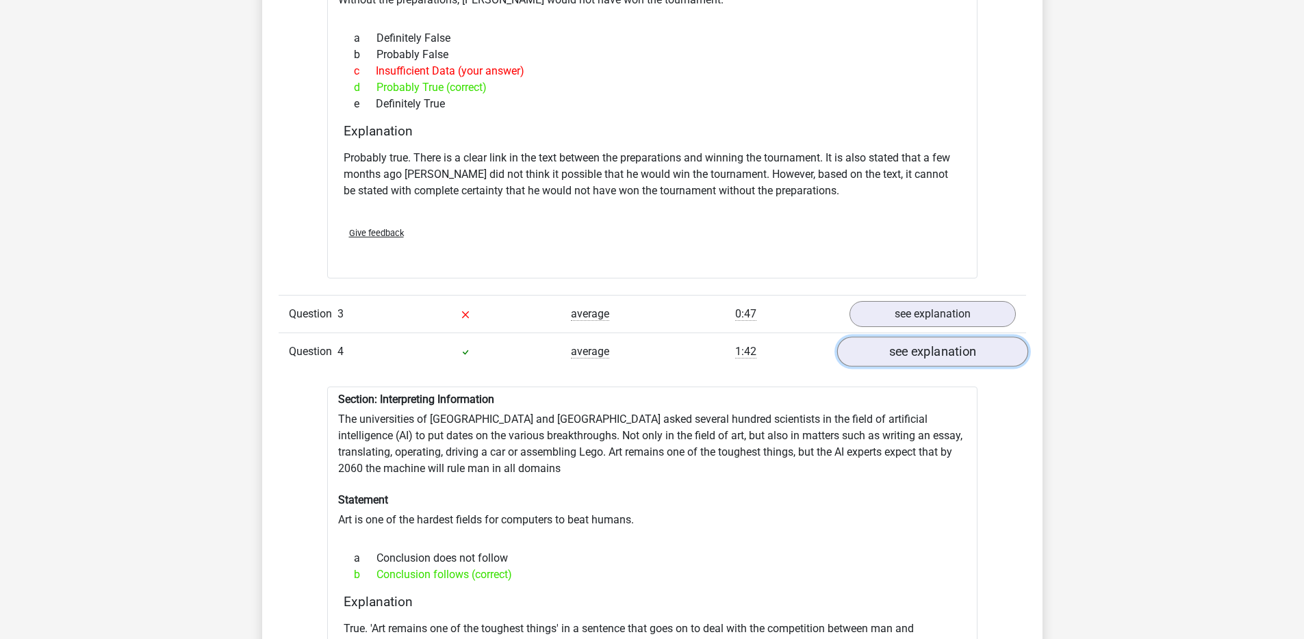
click at [901, 351] on link "see explanation" at bounding box center [931, 352] width 191 height 30
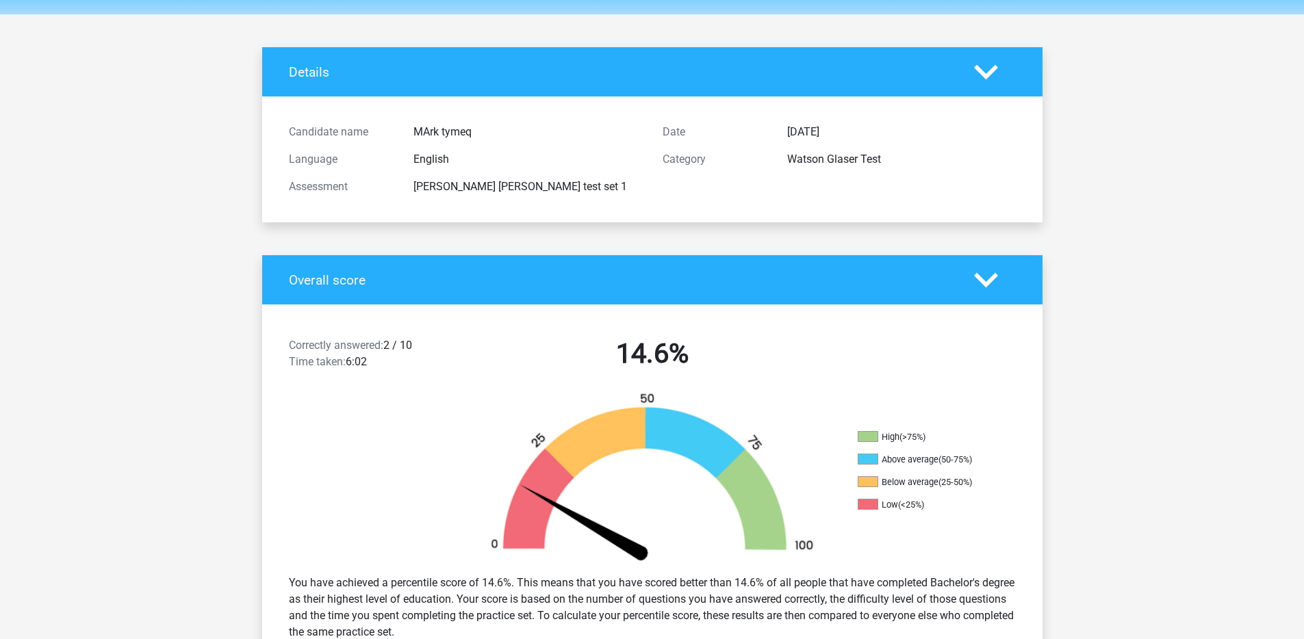
scroll to position [0, 0]
